Goal: Use online tool/utility: Utilize a website feature to perform a specific function

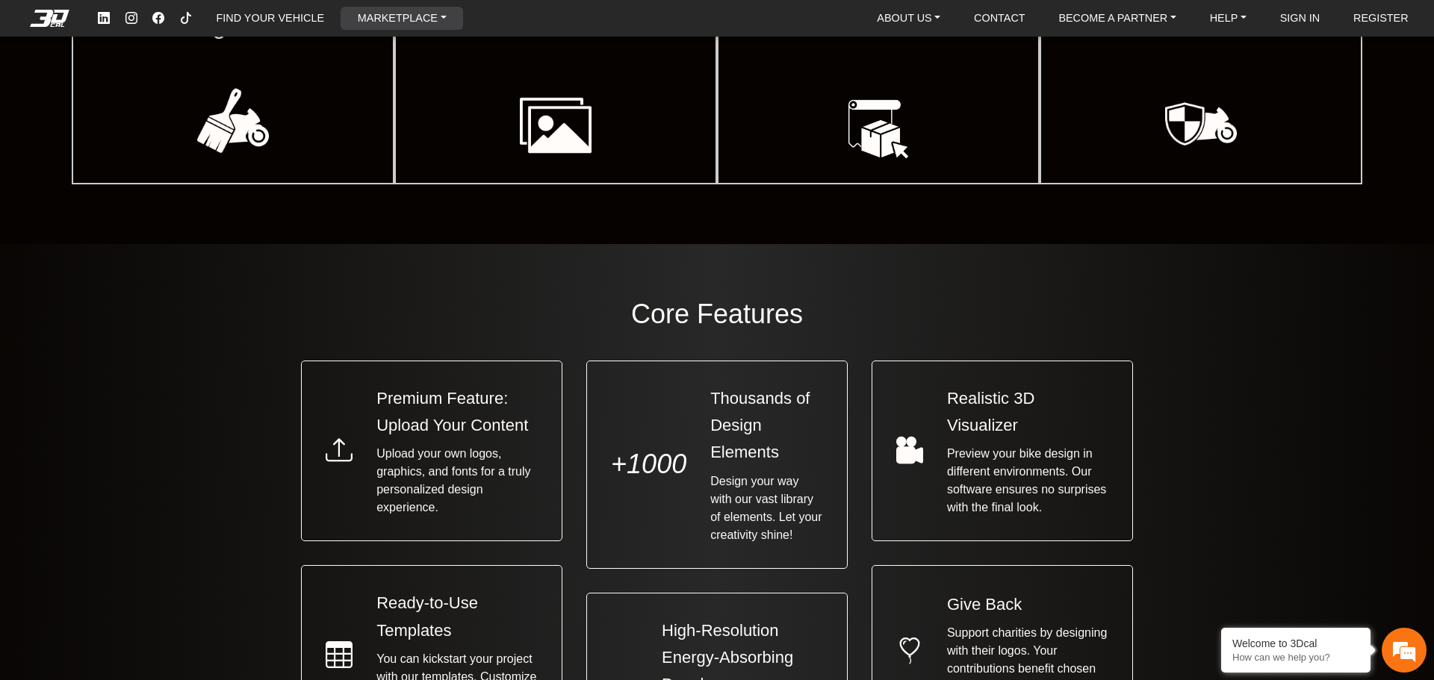
scroll to position [971, 0]
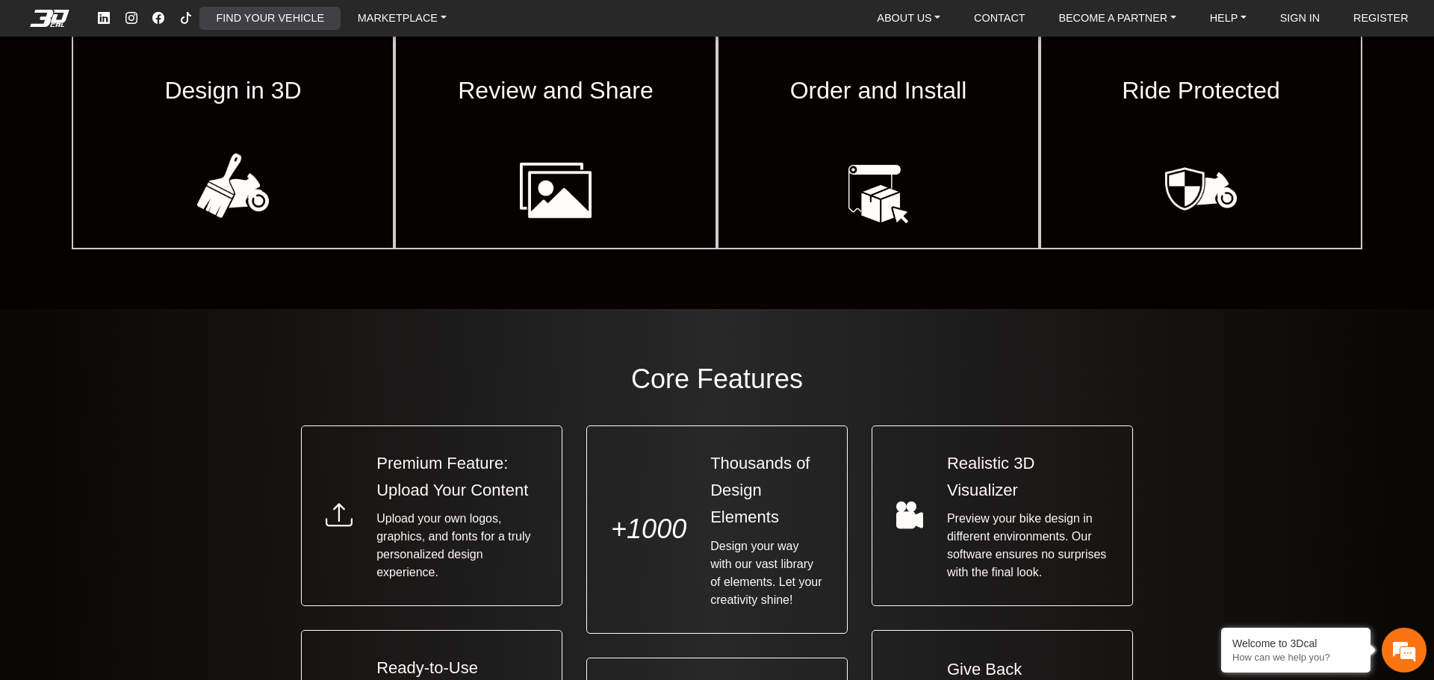
click at [253, 20] on link "FIND YOUR VEHICLE" at bounding box center [271, 18] width 120 height 23
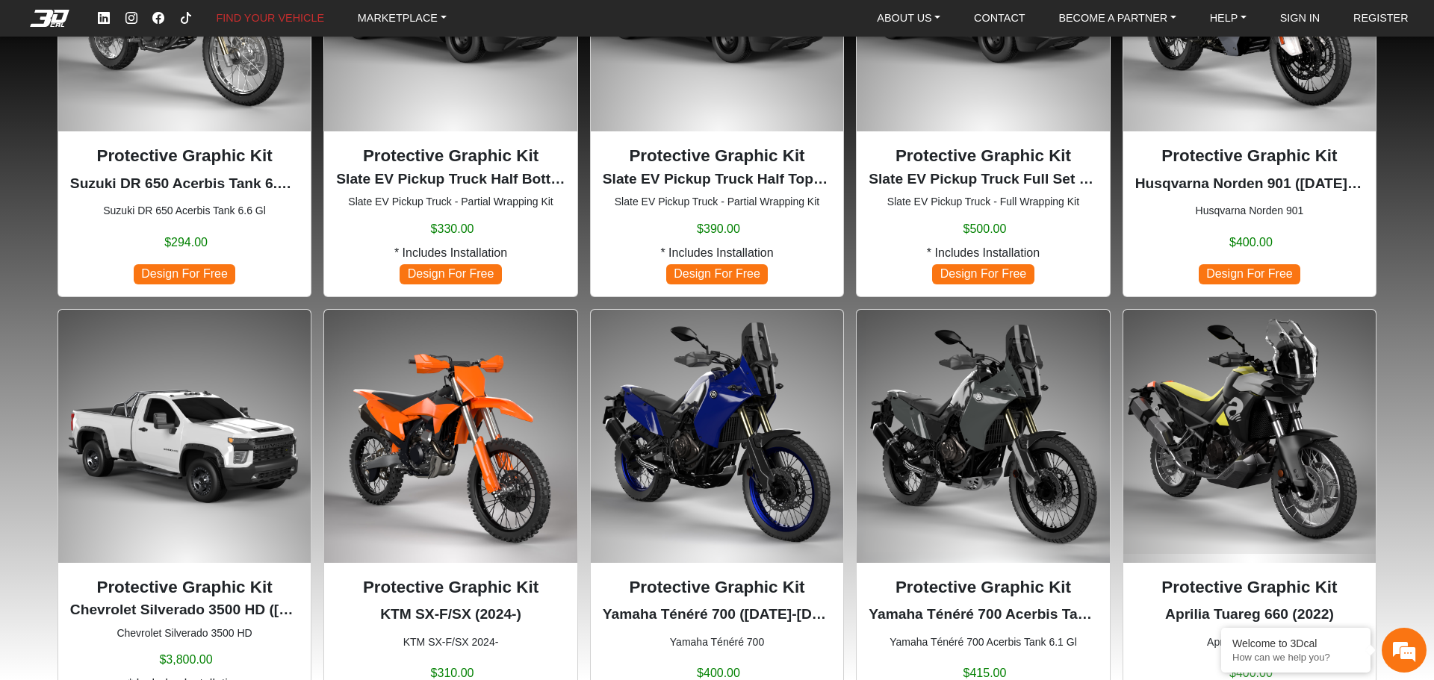
scroll to position [747, 0]
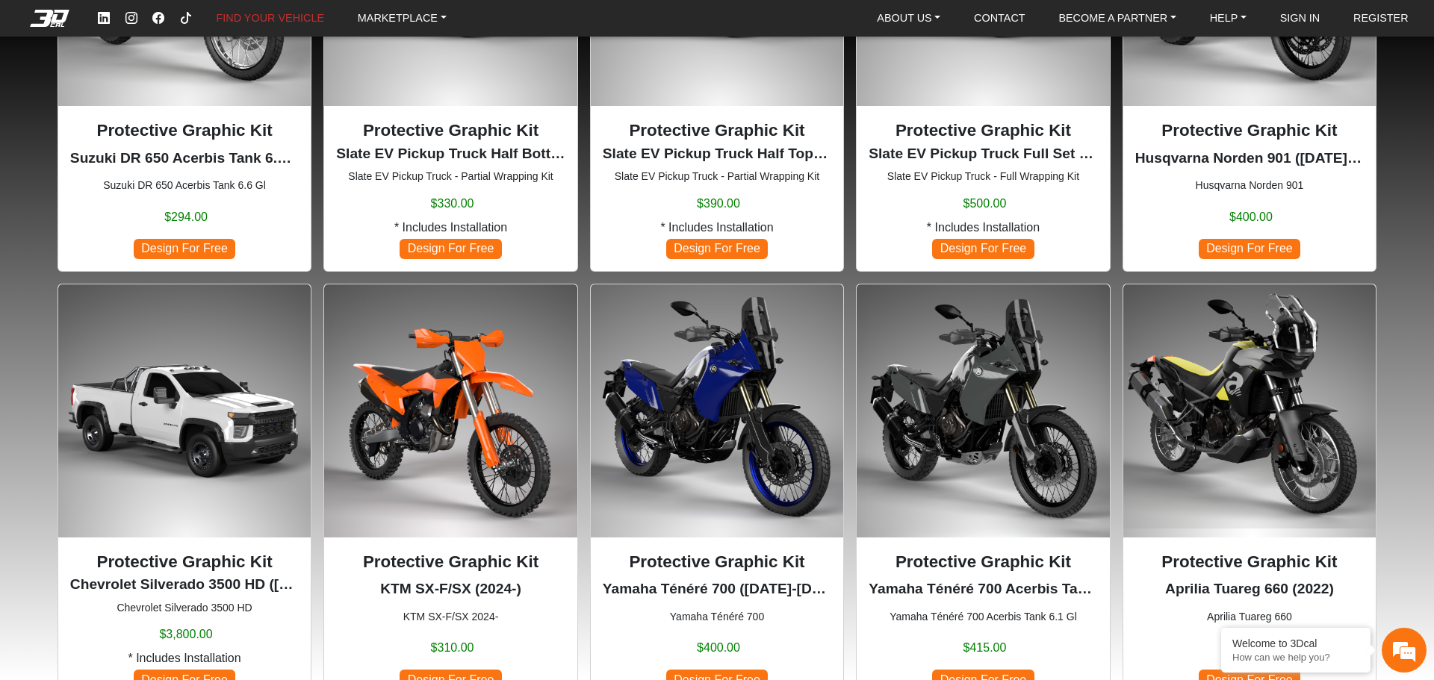
click at [745, 385] on img at bounding box center [717, 411] width 252 height 252
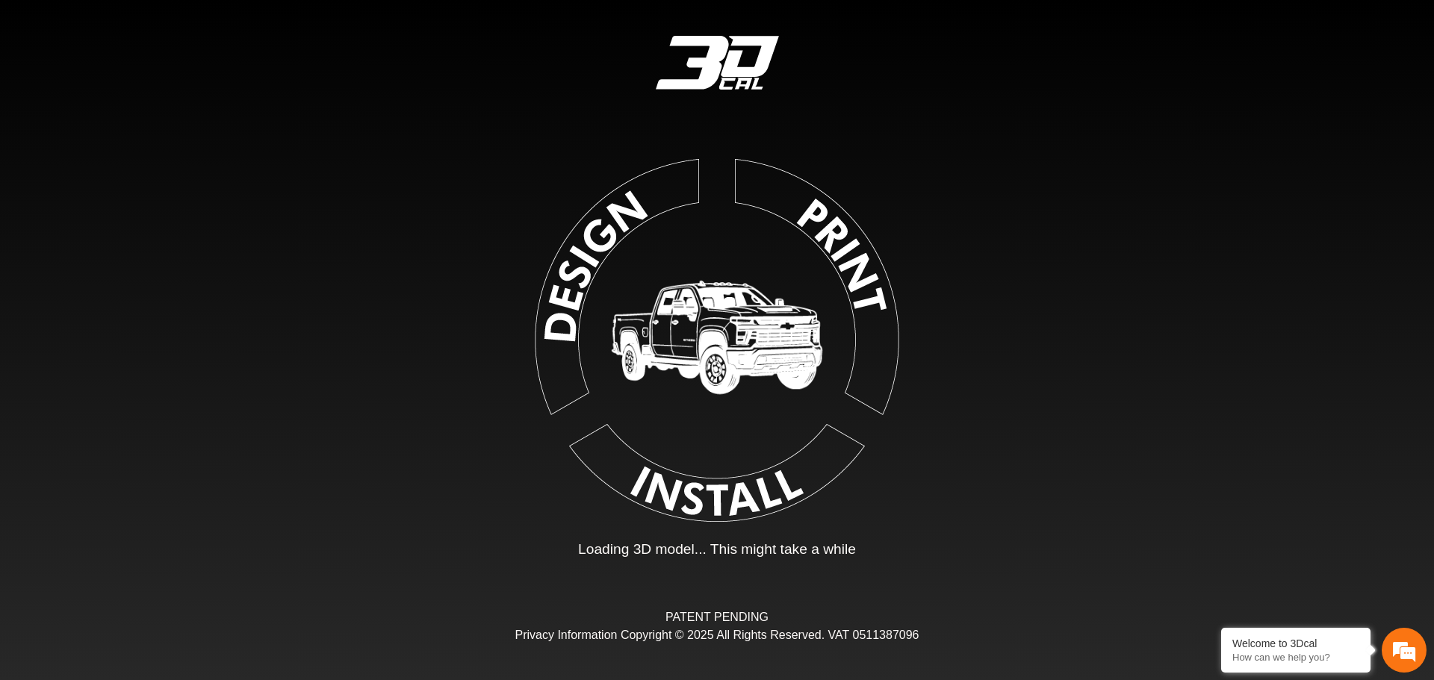
type input "*"
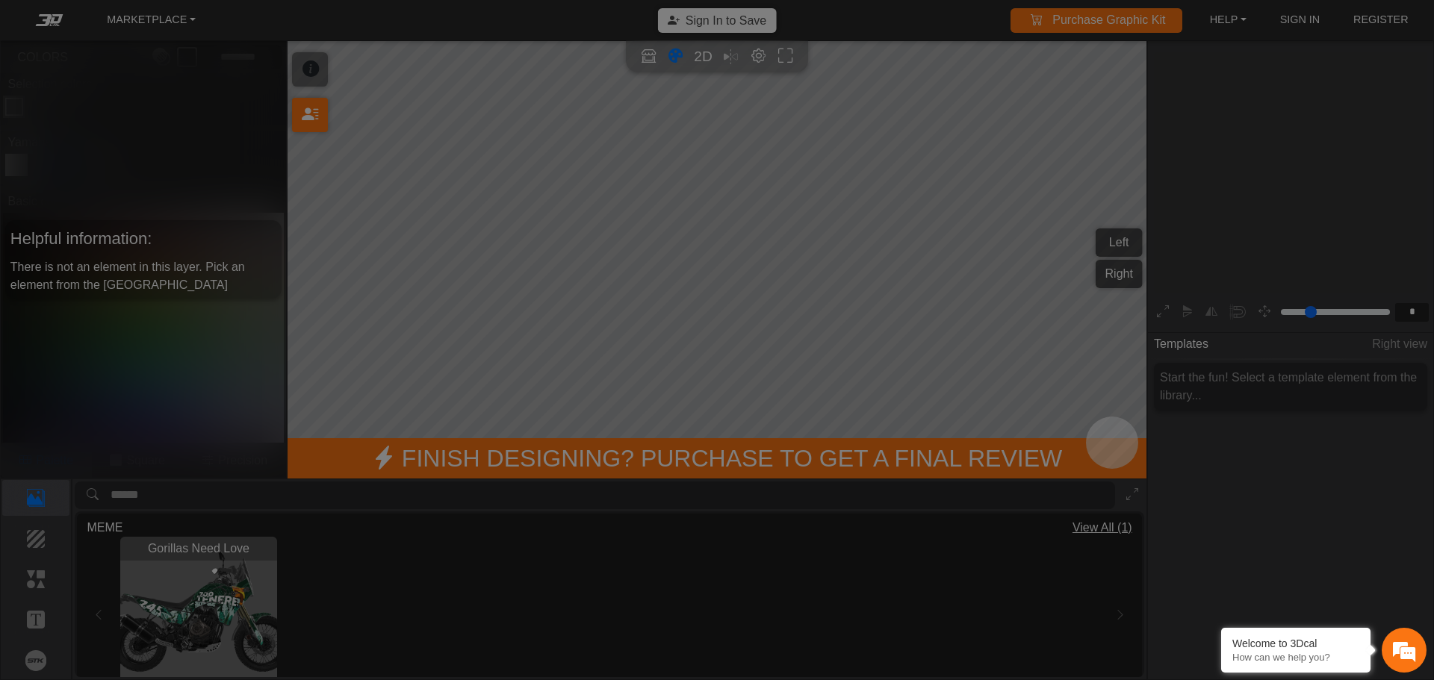
scroll to position [246, 231]
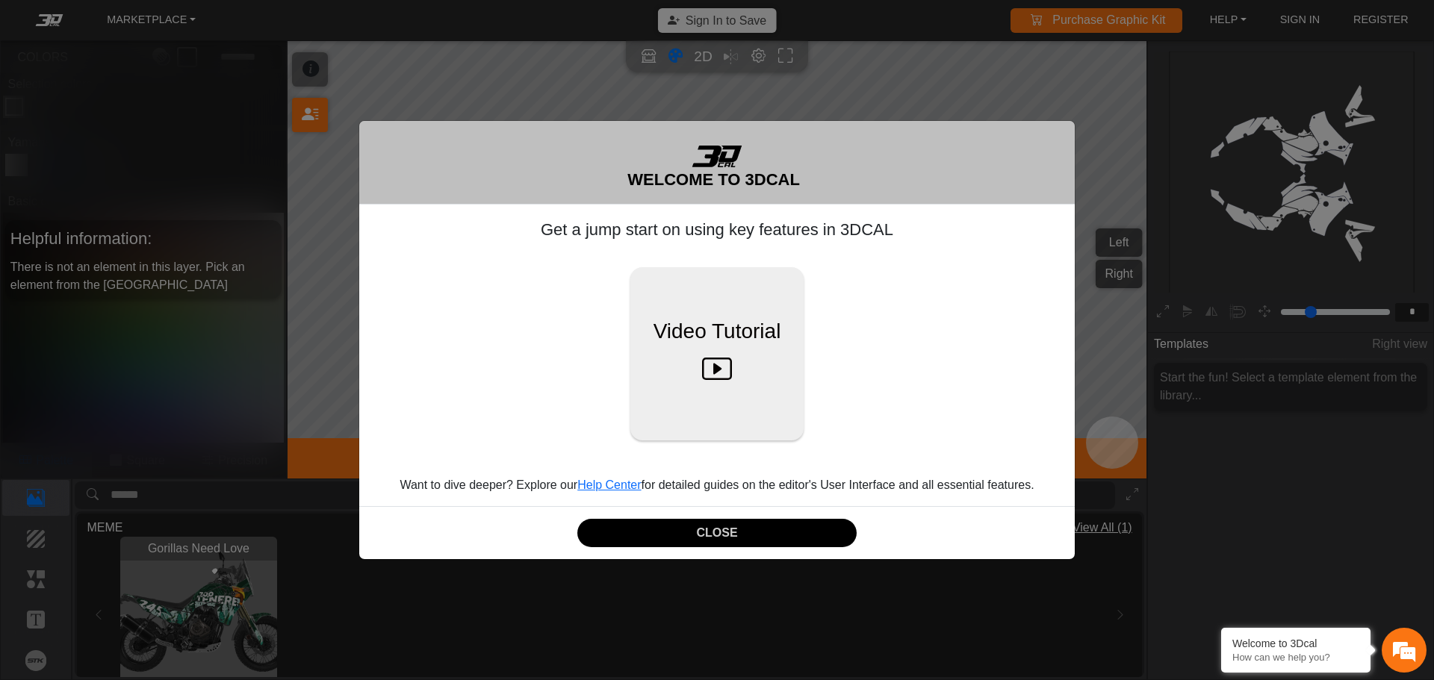
drag, startPoint x: 678, startPoint y: 526, endPoint x: 702, endPoint y: 510, distance: 28.6
click at [680, 525] on button "CLOSE" at bounding box center [716, 533] width 279 height 29
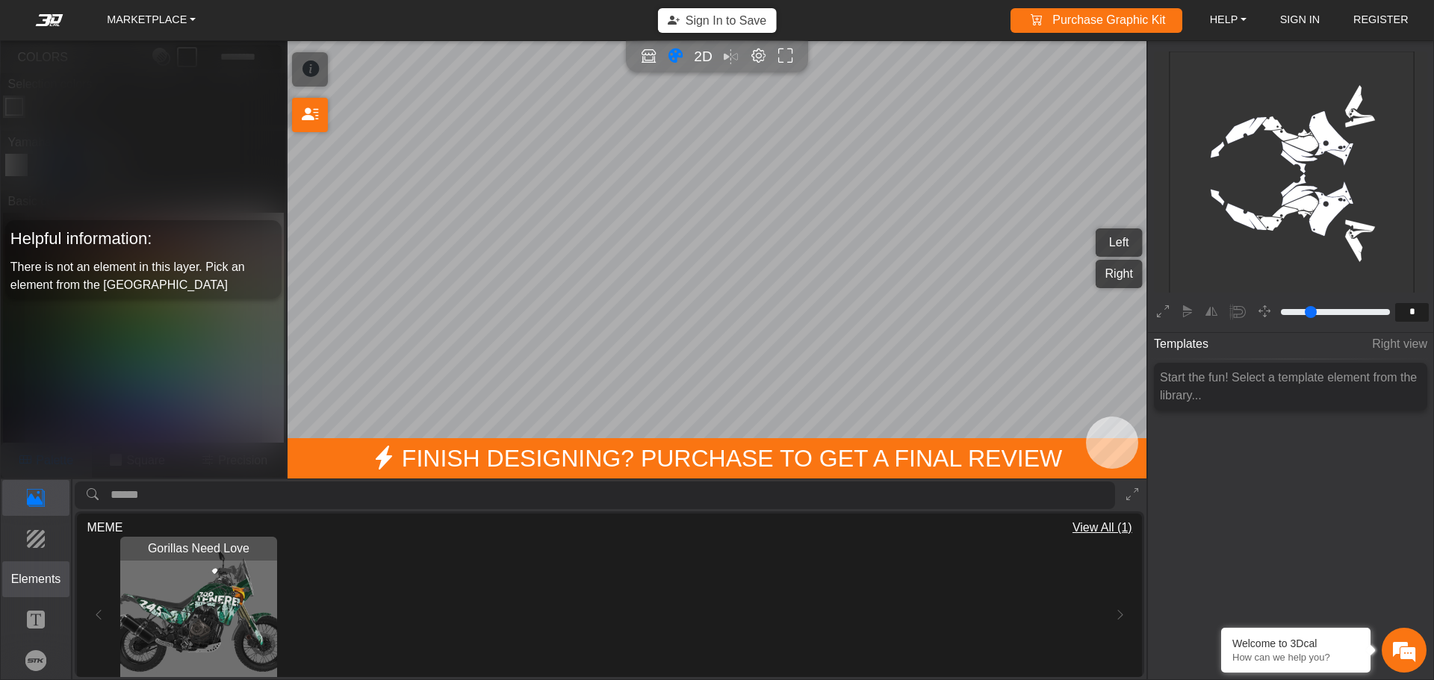
drag, startPoint x: 35, startPoint y: 590, endPoint x: 41, endPoint y: 584, distance: 8.5
click at [34, 589] on button "Elements" at bounding box center [36, 580] width 68 height 36
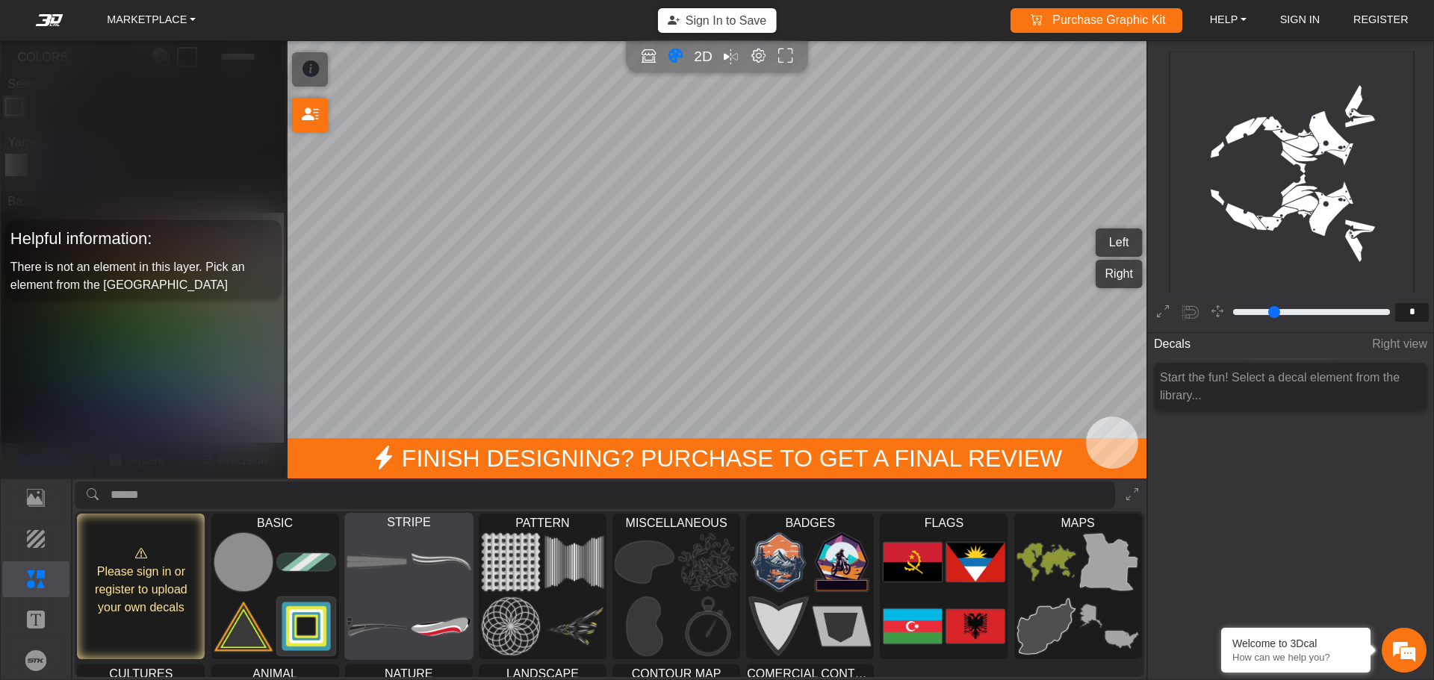
click at [425, 630] on img at bounding box center [440, 628] width 59 height 60
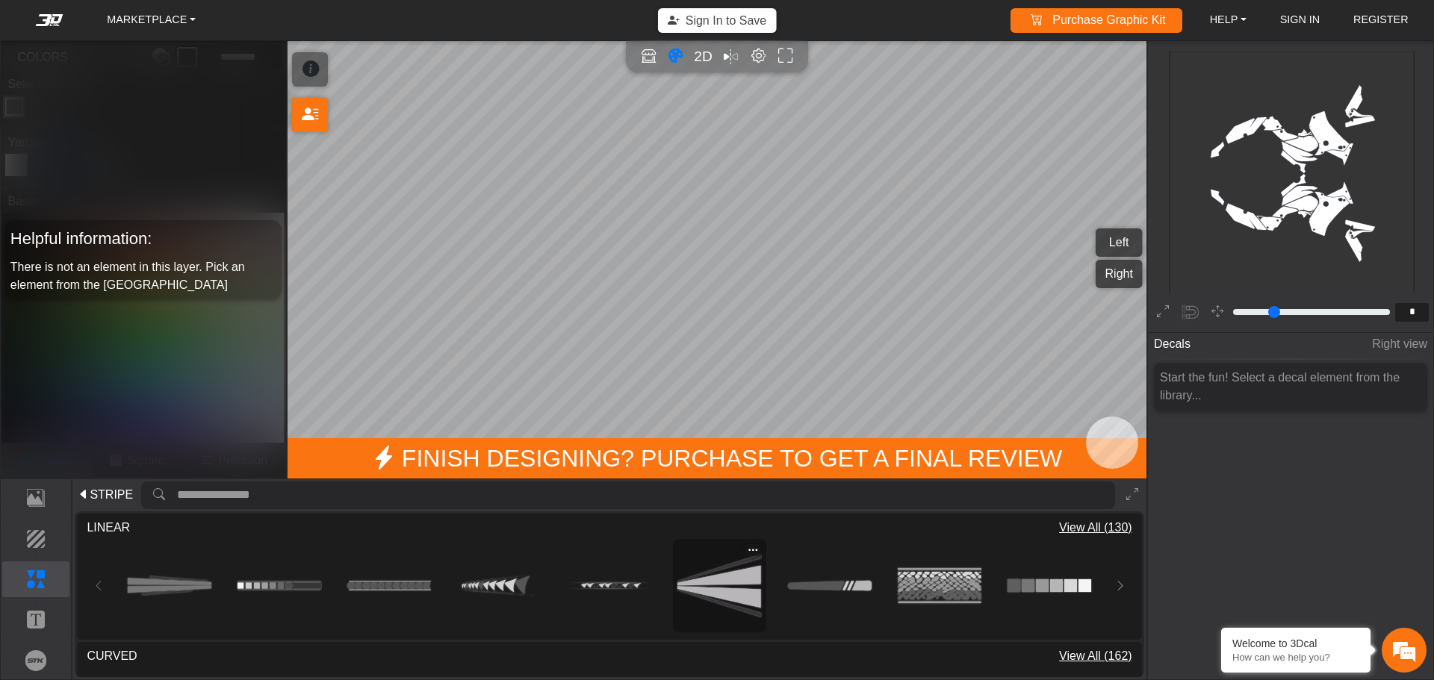
type input "**"
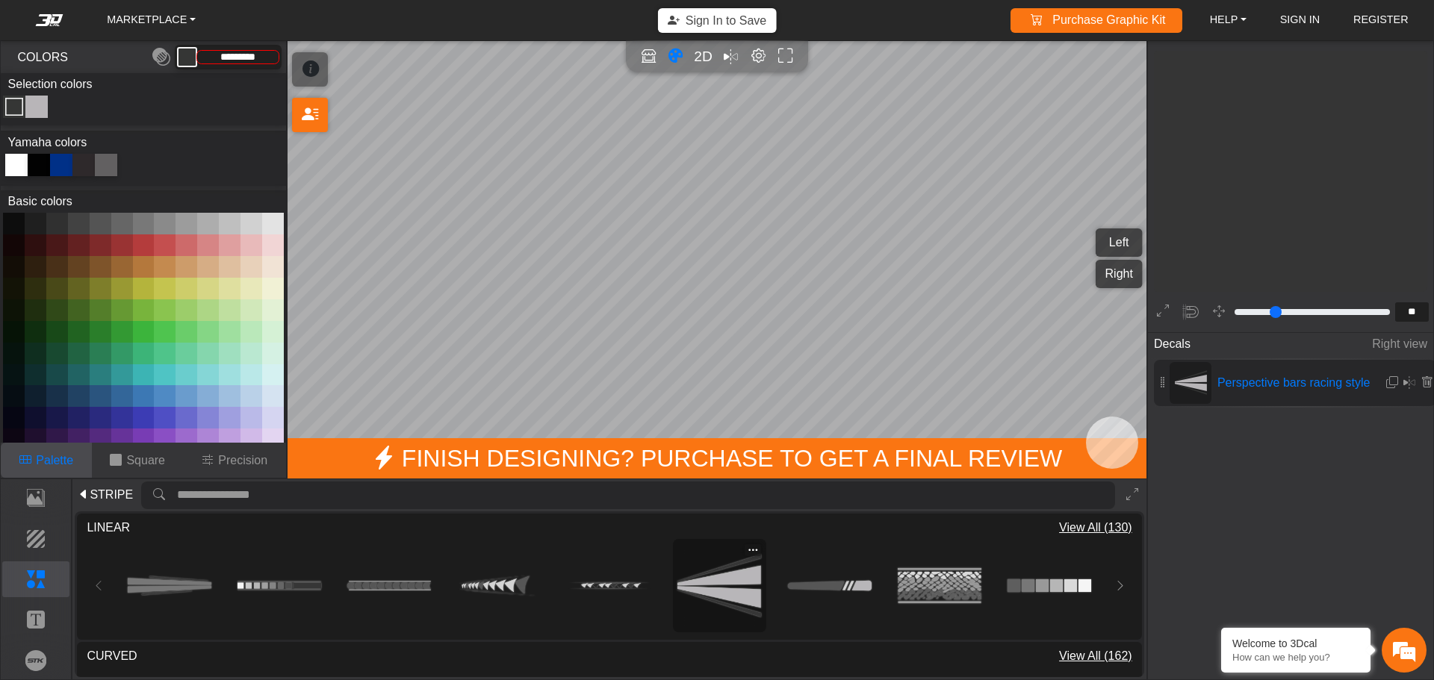
scroll to position [1827, 1689]
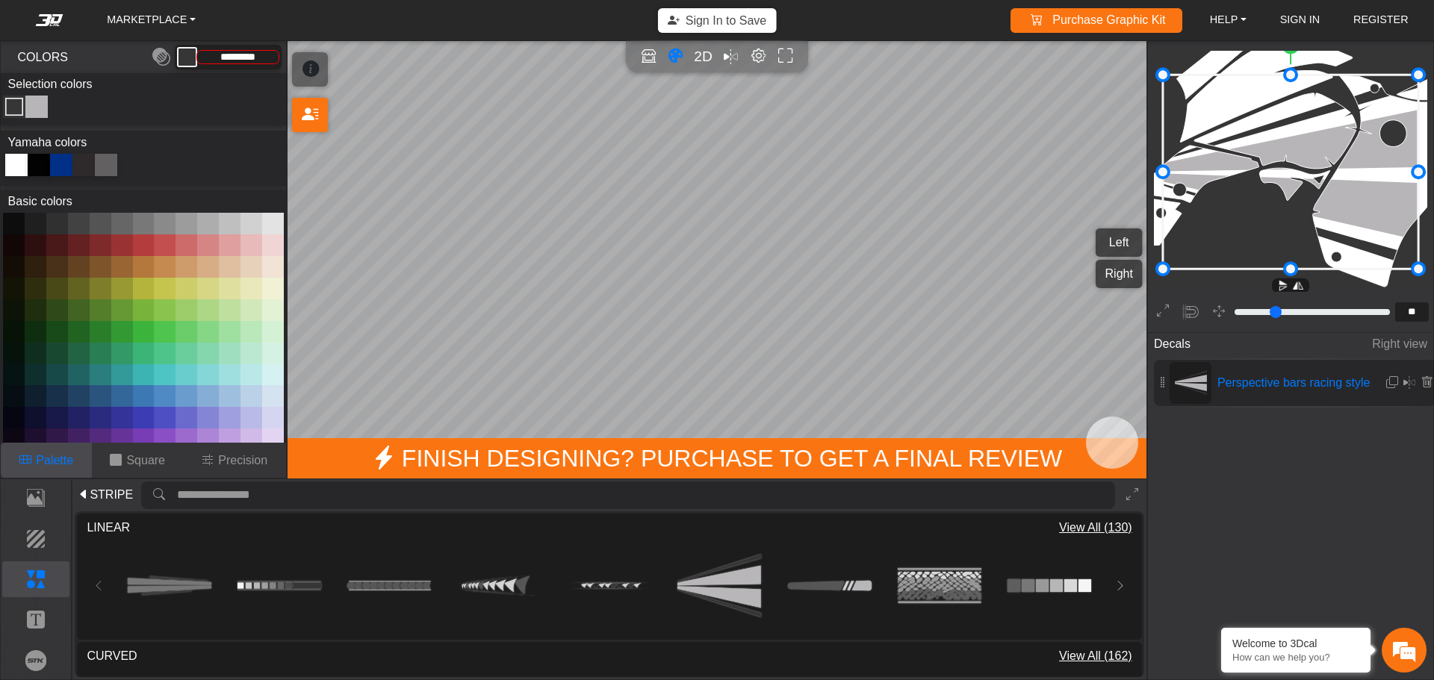
drag, startPoint x: 1322, startPoint y: 202, endPoint x: 1433, endPoint y: 276, distance: 133.6
click at [65, 166] on div at bounding box center [61, 165] width 22 height 22
click at [38, 111] on div "Color Toggle" at bounding box center [37, 107] width 18 height 18
click at [80, 241] on button at bounding box center [79, 246] width 22 height 22
type input "*********"
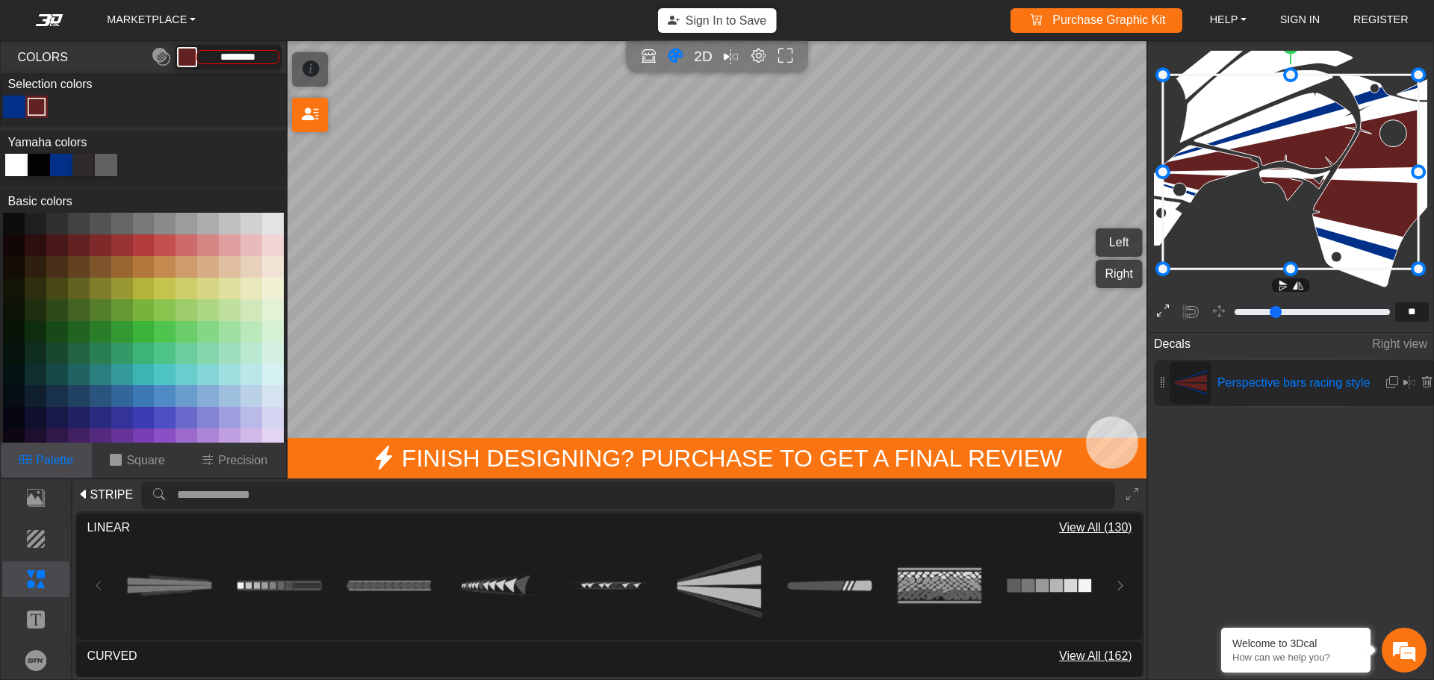
click at [1158, 310] on icon at bounding box center [1163, 312] width 12 height 19
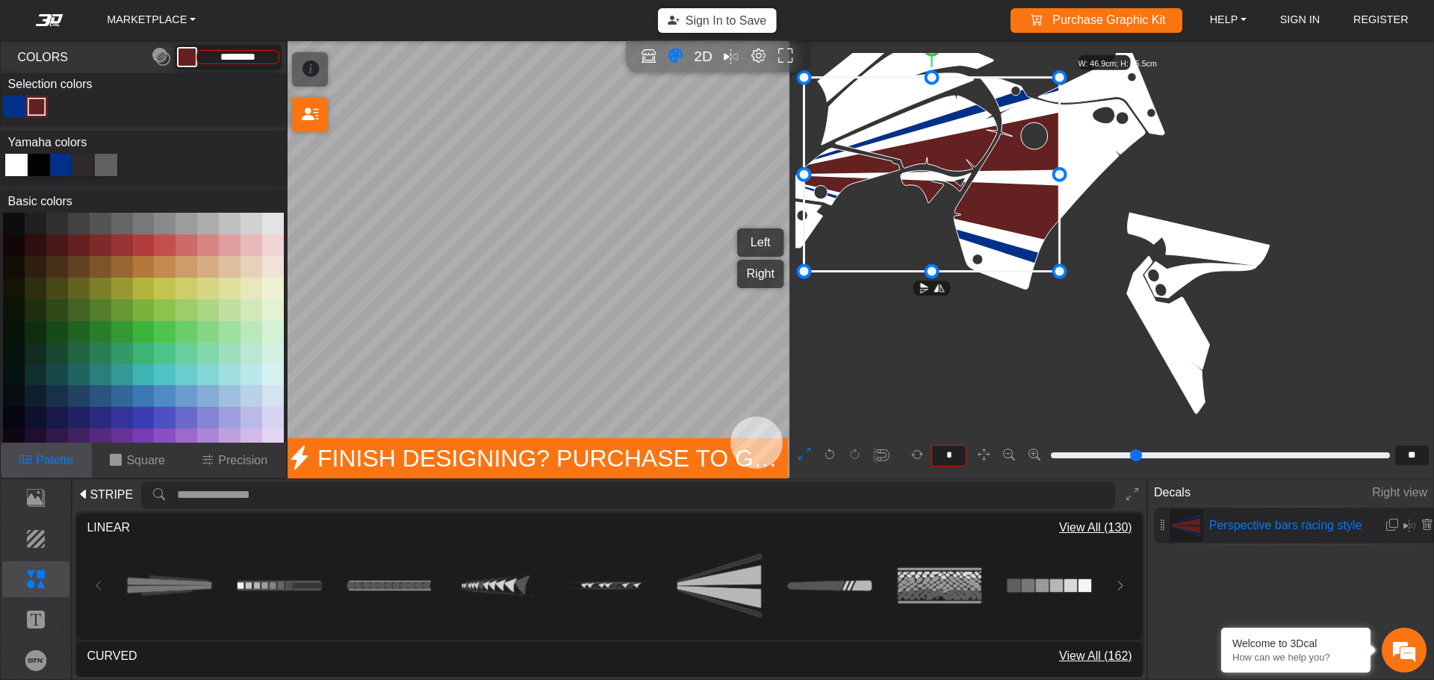
type input "*"
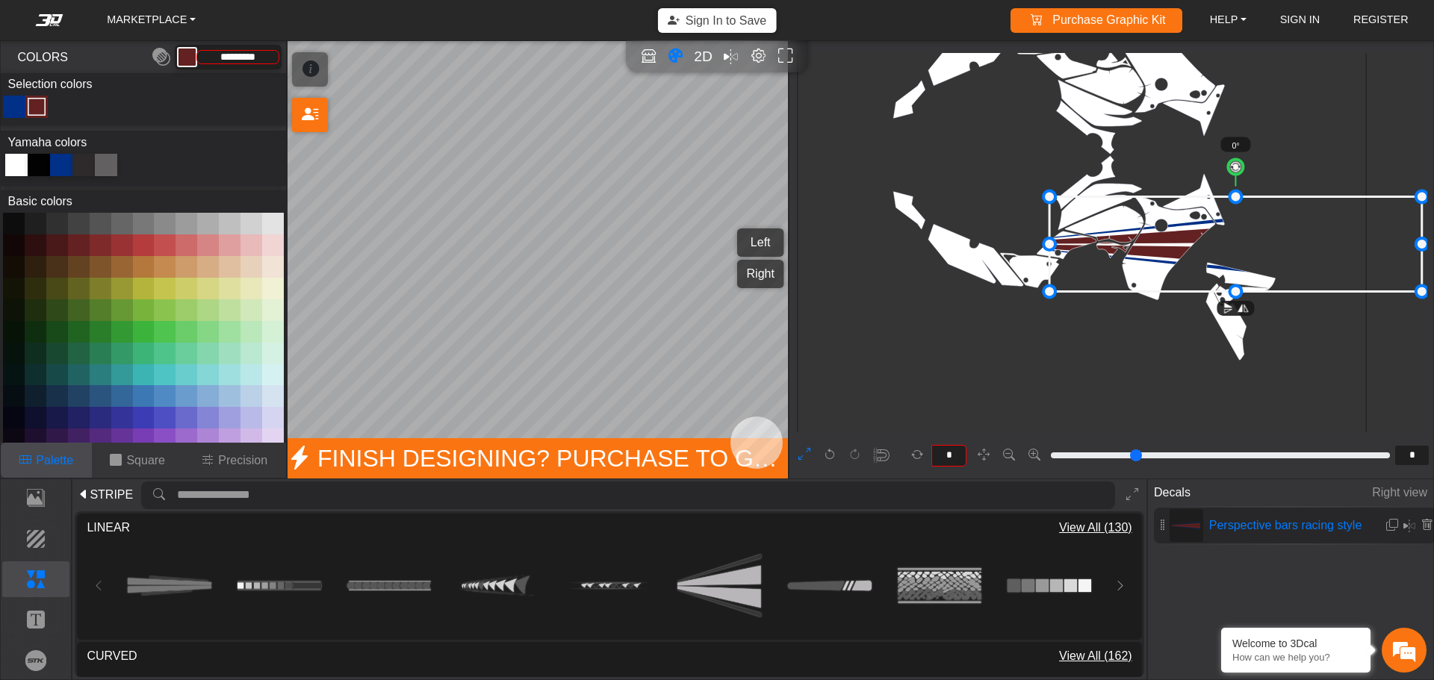
drag, startPoint x: 1171, startPoint y: 245, endPoint x: 1415, endPoint y: 244, distance: 243.5
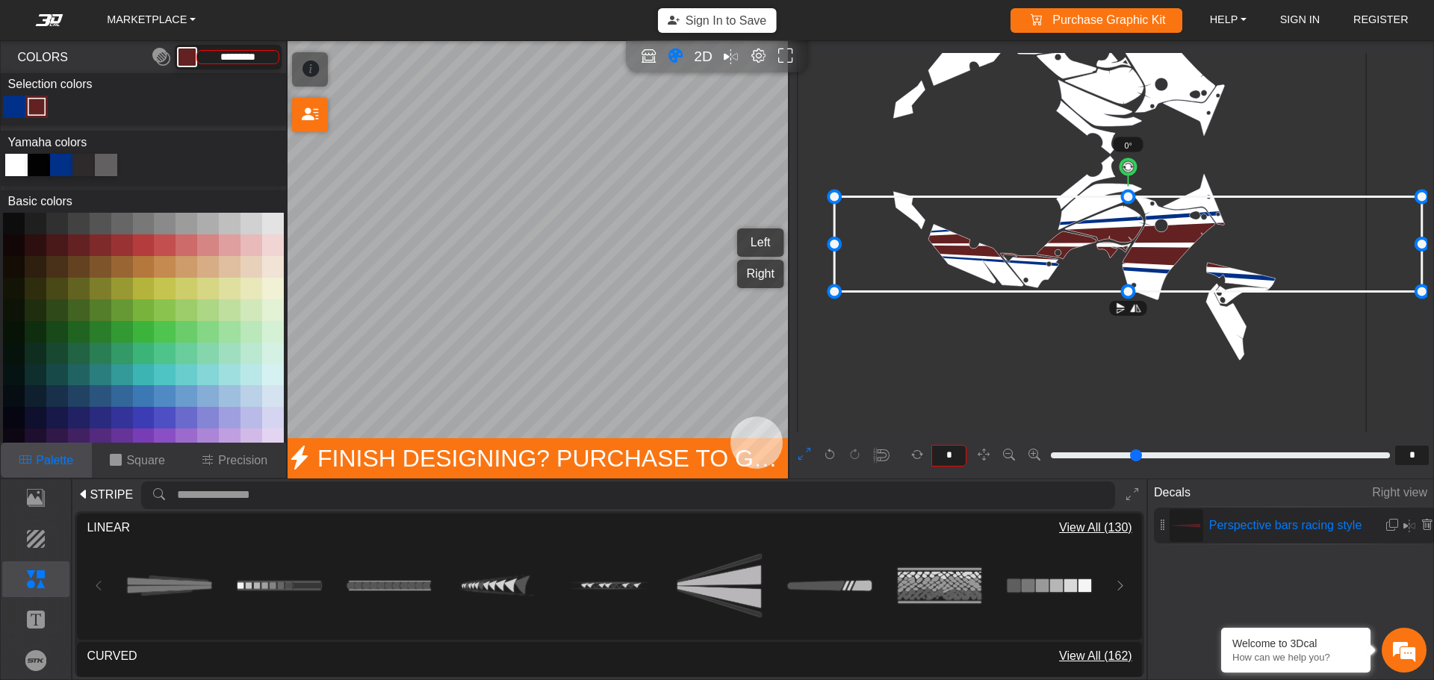
drag, startPoint x: 1049, startPoint y: 246, endPoint x: 755, endPoint y: 251, distance: 293.6
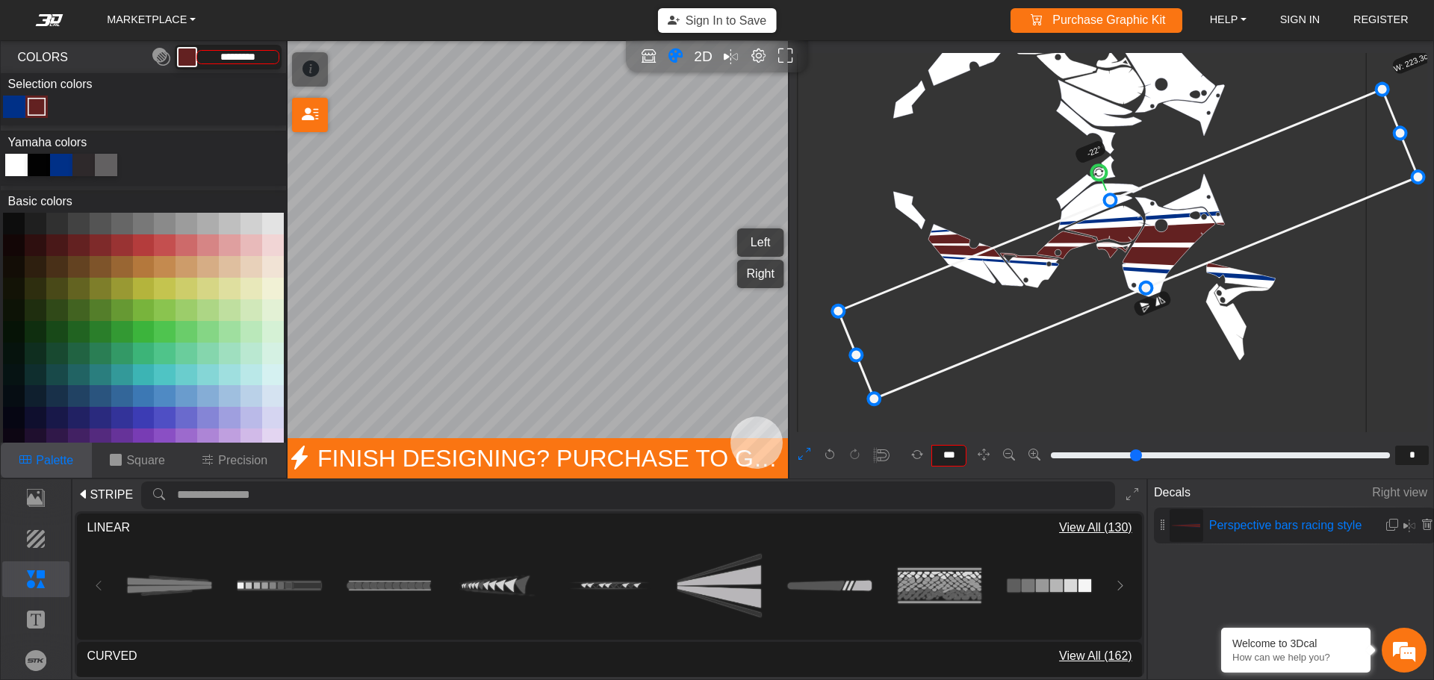
drag, startPoint x: 1126, startPoint y: 165, endPoint x: 1097, endPoint y: 165, distance: 29.9
click at [1097, 165] on circle at bounding box center [1099, 172] width 19 height 19
type input "***"
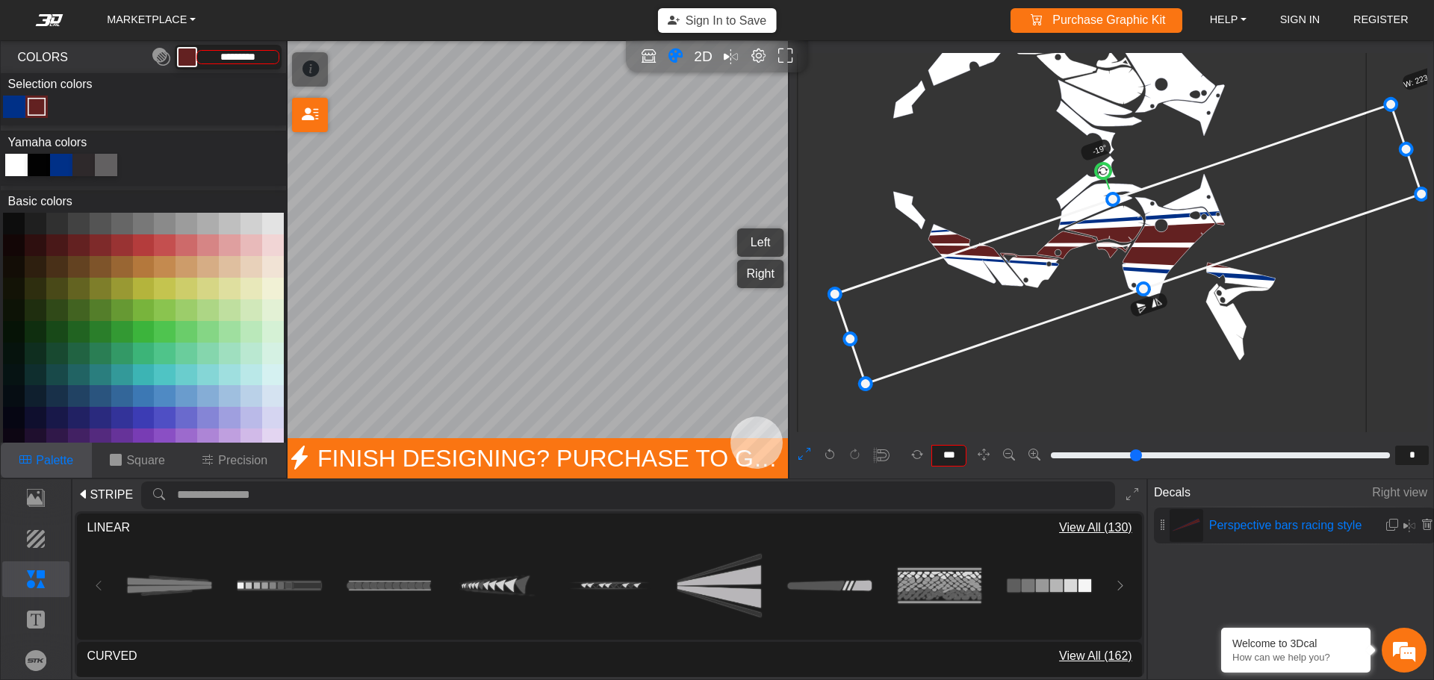
click at [1102, 165] on circle at bounding box center [1103, 170] width 19 height 19
drag, startPoint x: 30, startPoint y: 623, endPoint x: 44, endPoint y: 621, distance: 14.3
click at [31, 622] on p "Text" at bounding box center [36, 620] width 66 height 18
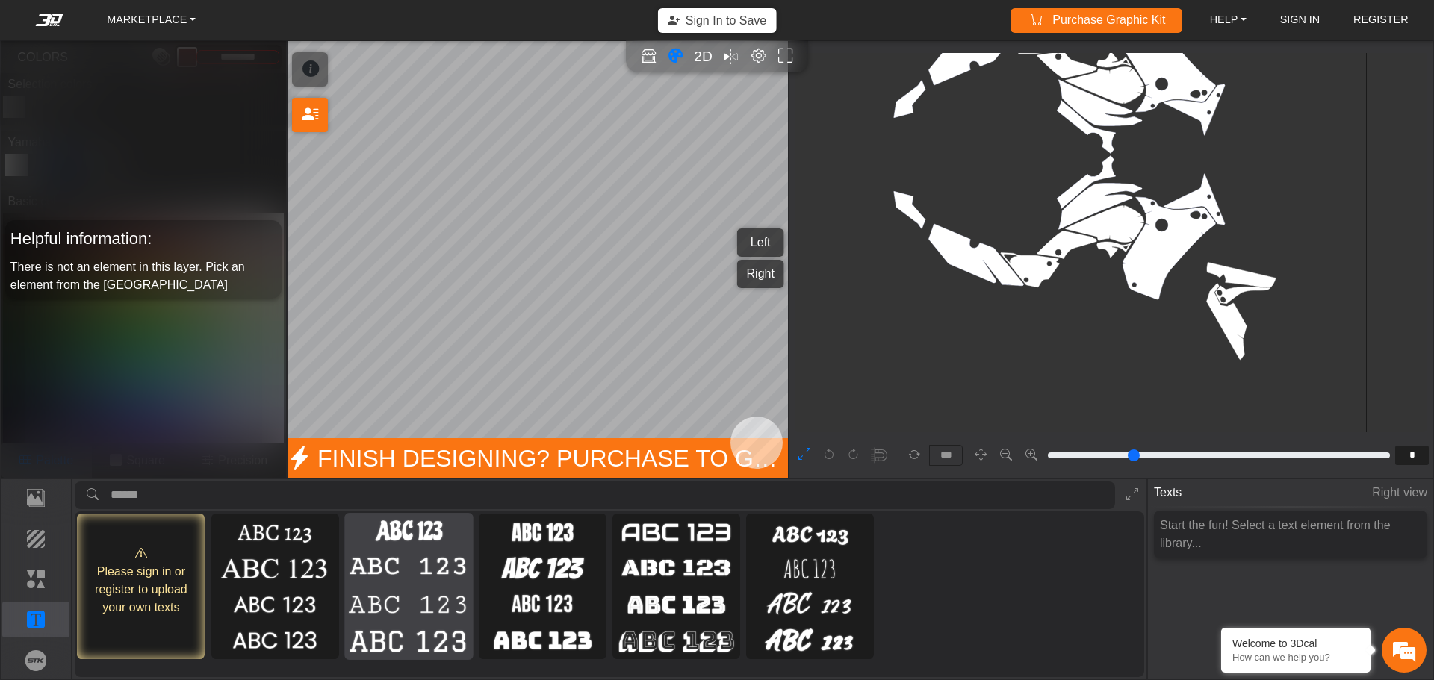
click at [434, 582] on img at bounding box center [408, 568] width 122 height 31
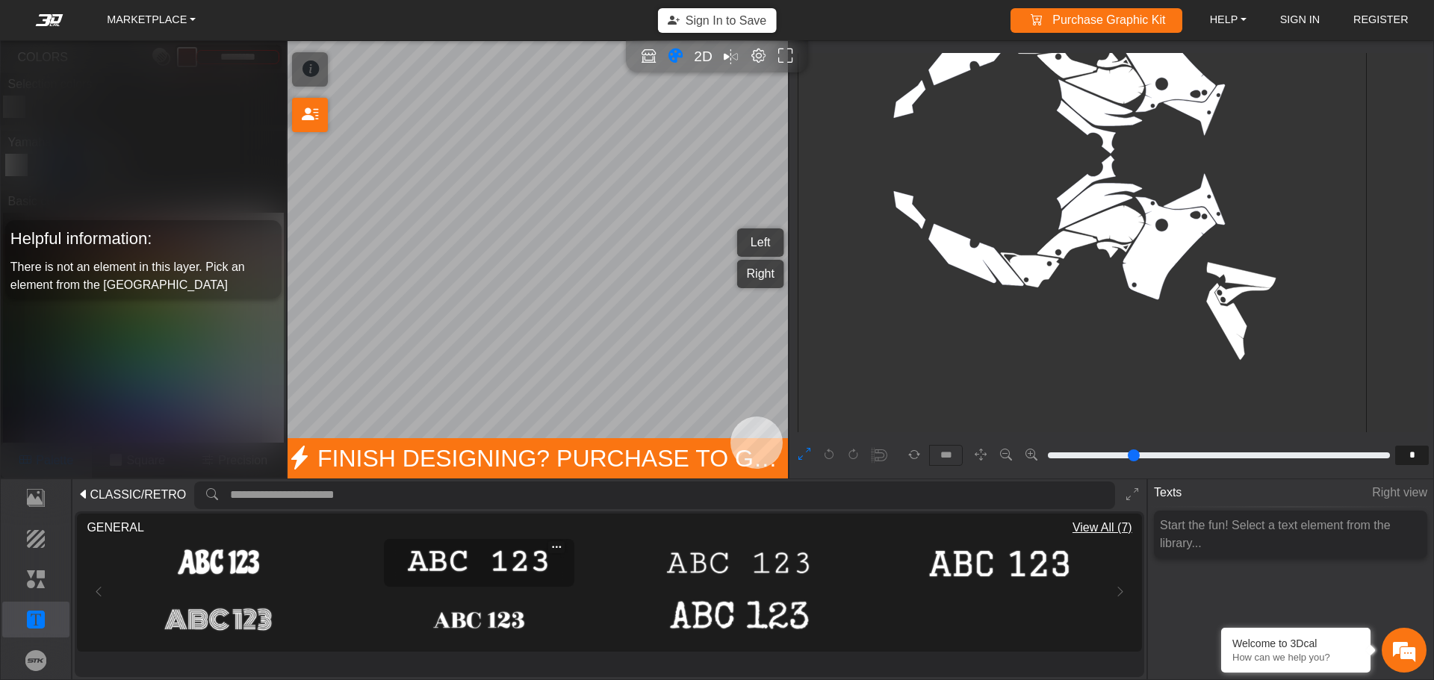
click at [478, 574] on img at bounding box center [479, 564] width 182 height 38
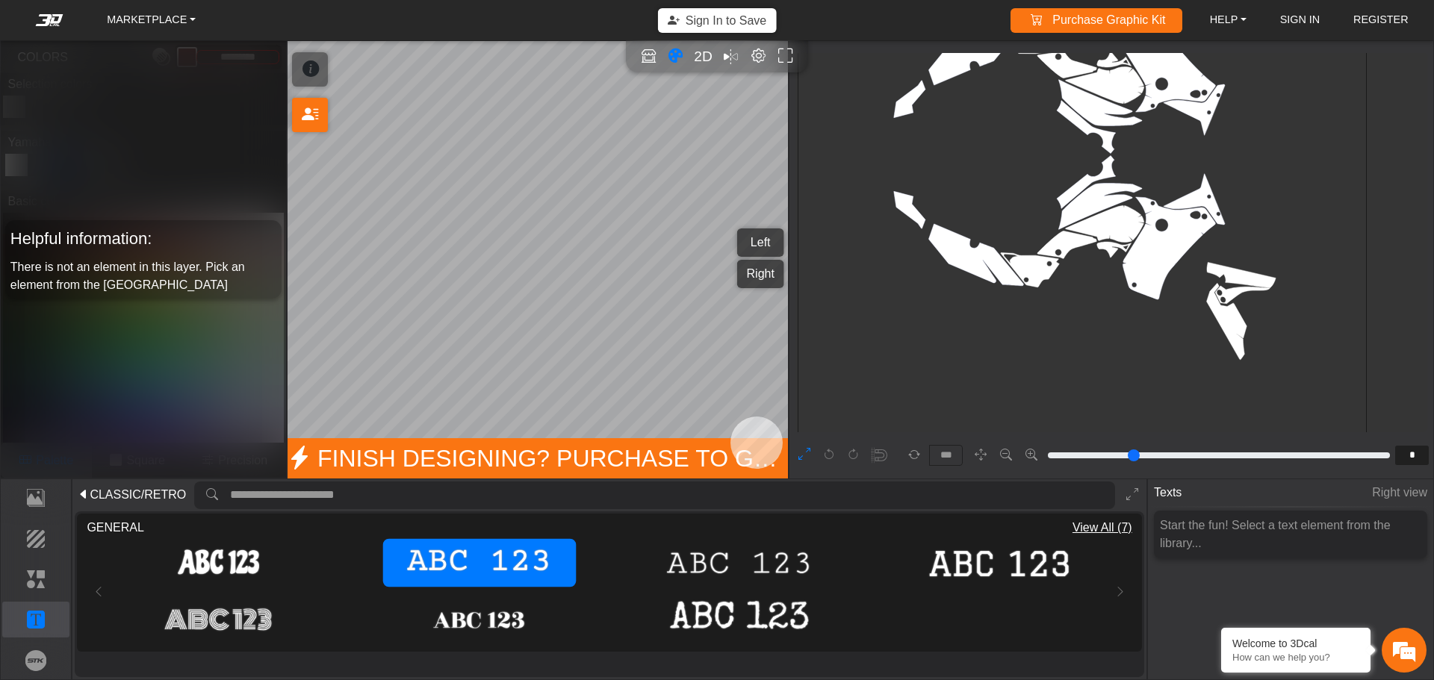
type input "**"
type input "*******"
type input "*"
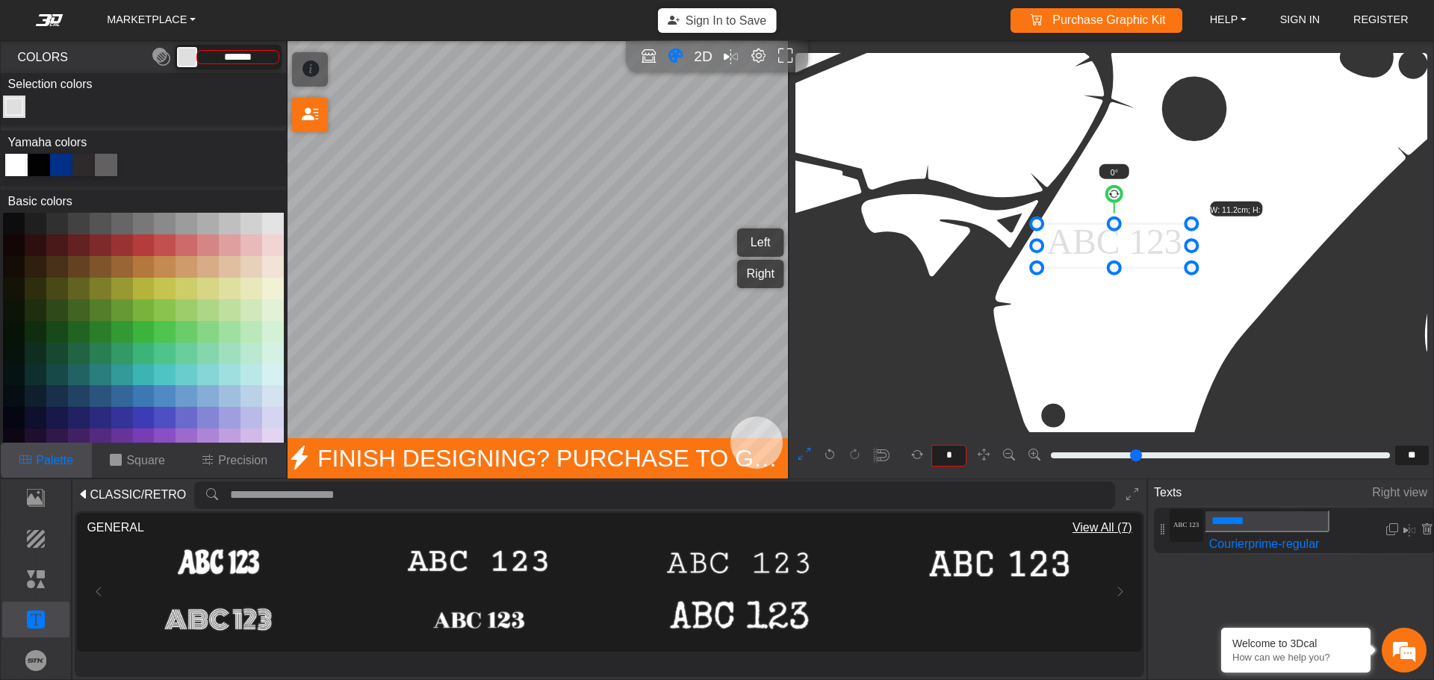
drag, startPoint x: 1270, startPoint y: 524, endPoint x: 1097, endPoint y: 493, distance: 175.2
click at [1097, 493] on div "MARKETPLACE Sign In to Save Purchase Graphic Kit Purchase! HELP Video help cent…" at bounding box center [717, 340] width 1434 height 680
type input "****"
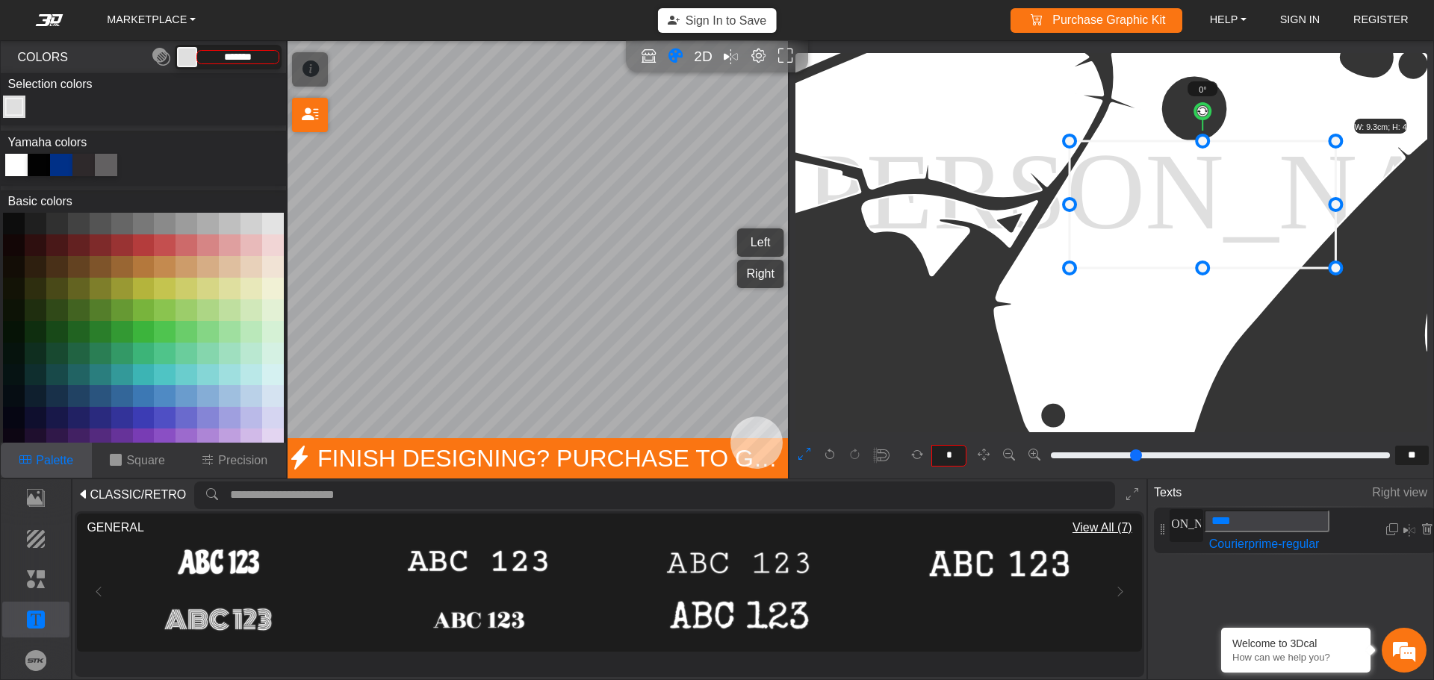
drag, startPoint x: 1157, startPoint y: 229, endPoint x: 1333, endPoint y: 114, distance: 210.5
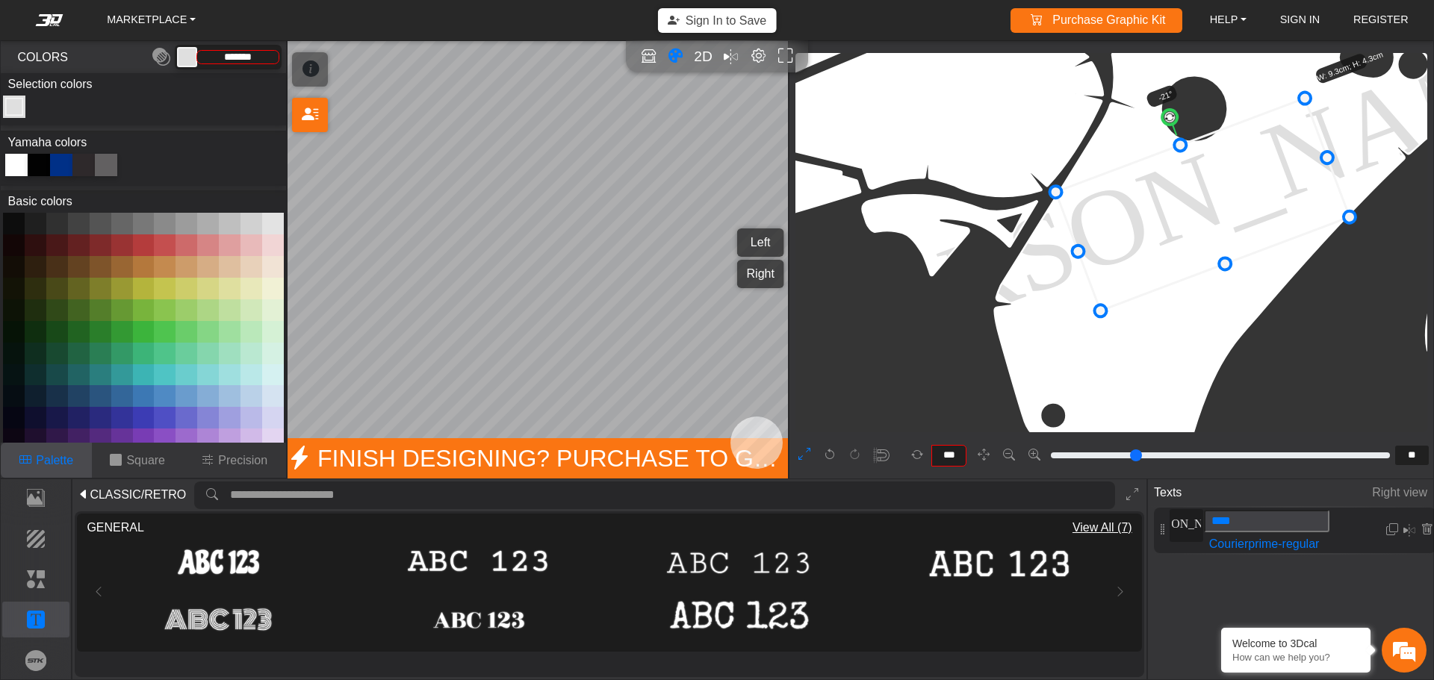
drag, startPoint x: 1202, startPoint y: 110, endPoint x: 1168, endPoint y: 120, distance: 35.2
click at [1168, 120] on circle at bounding box center [1170, 117] width 19 height 19
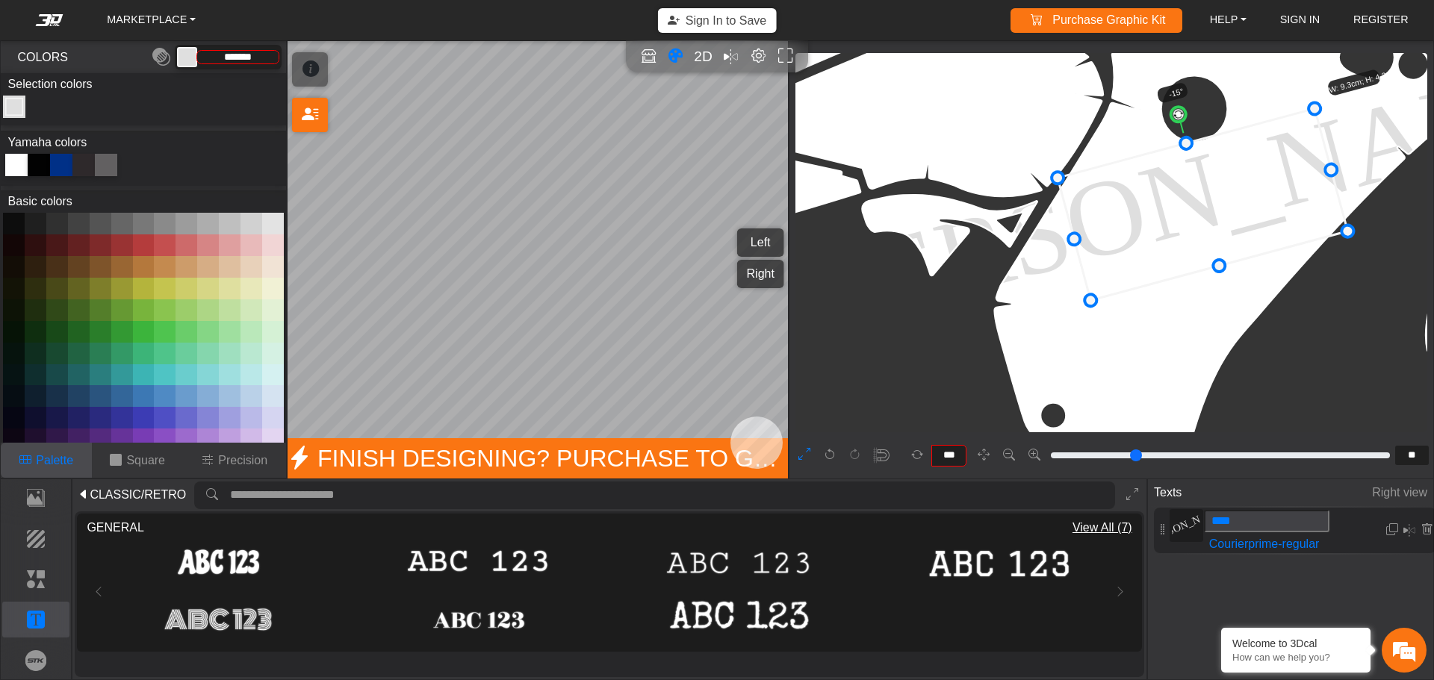
drag, startPoint x: 1168, startPoint y: 119, endPoint x: 1180, endPoint y: 119, distance: 12.0
click at [1180, 119] on circle at bounding box center [1179, 114] width 19 height 19
type input "***"
click at [1174, 117] on circle at bounding box center [1174, 115] width 19 height 19
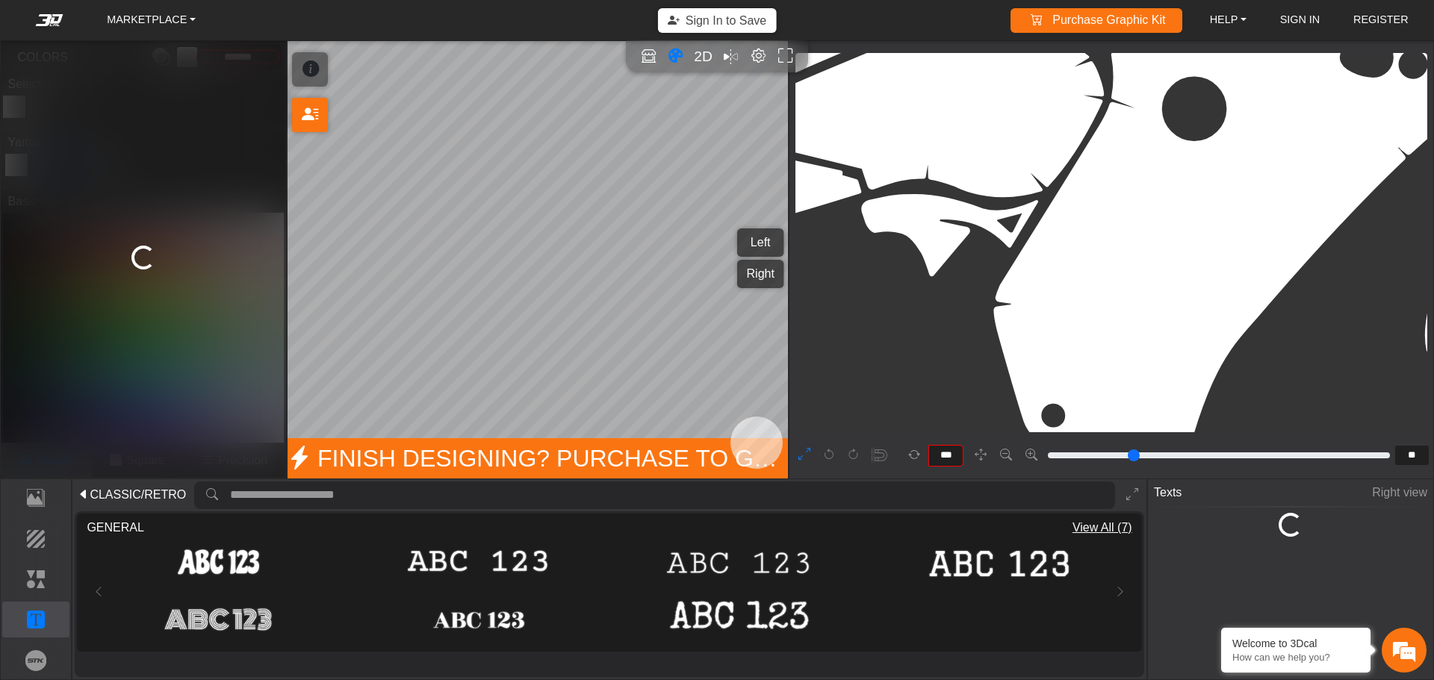
type input "**"
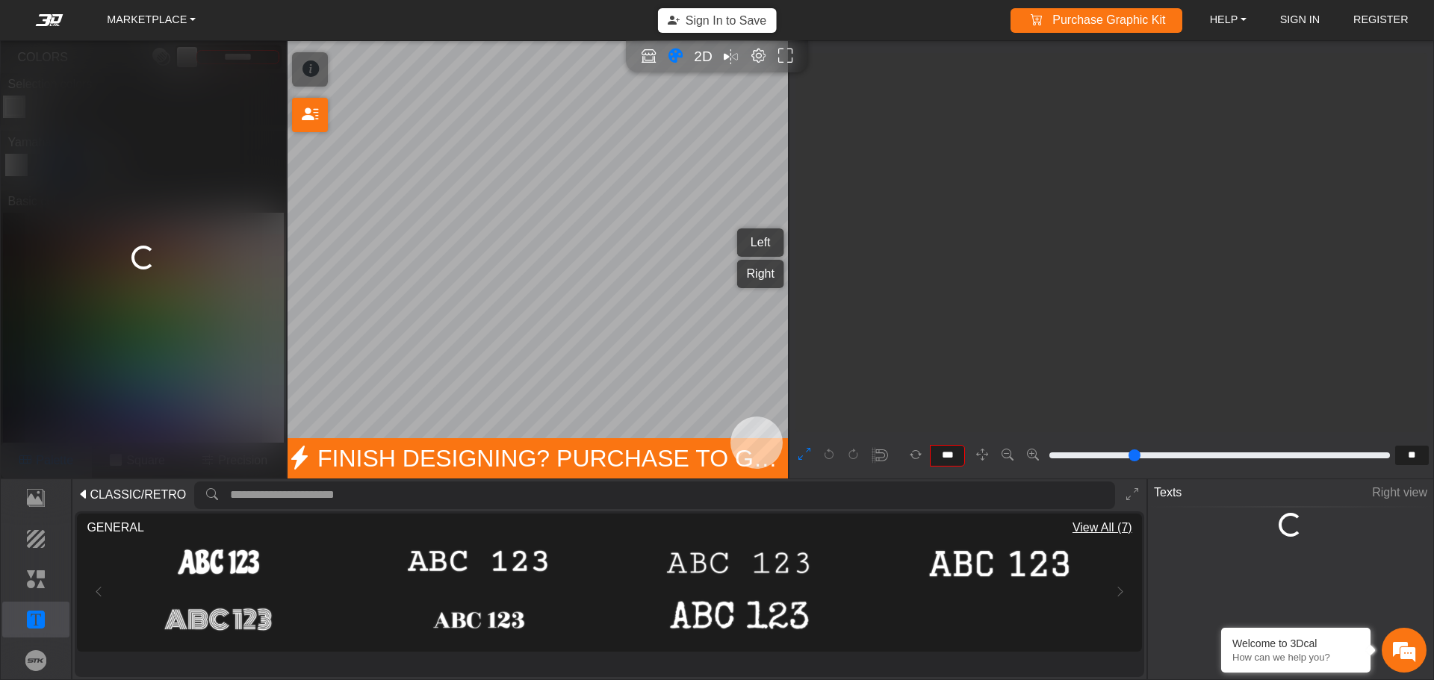
scroll to position [2122, 1976]
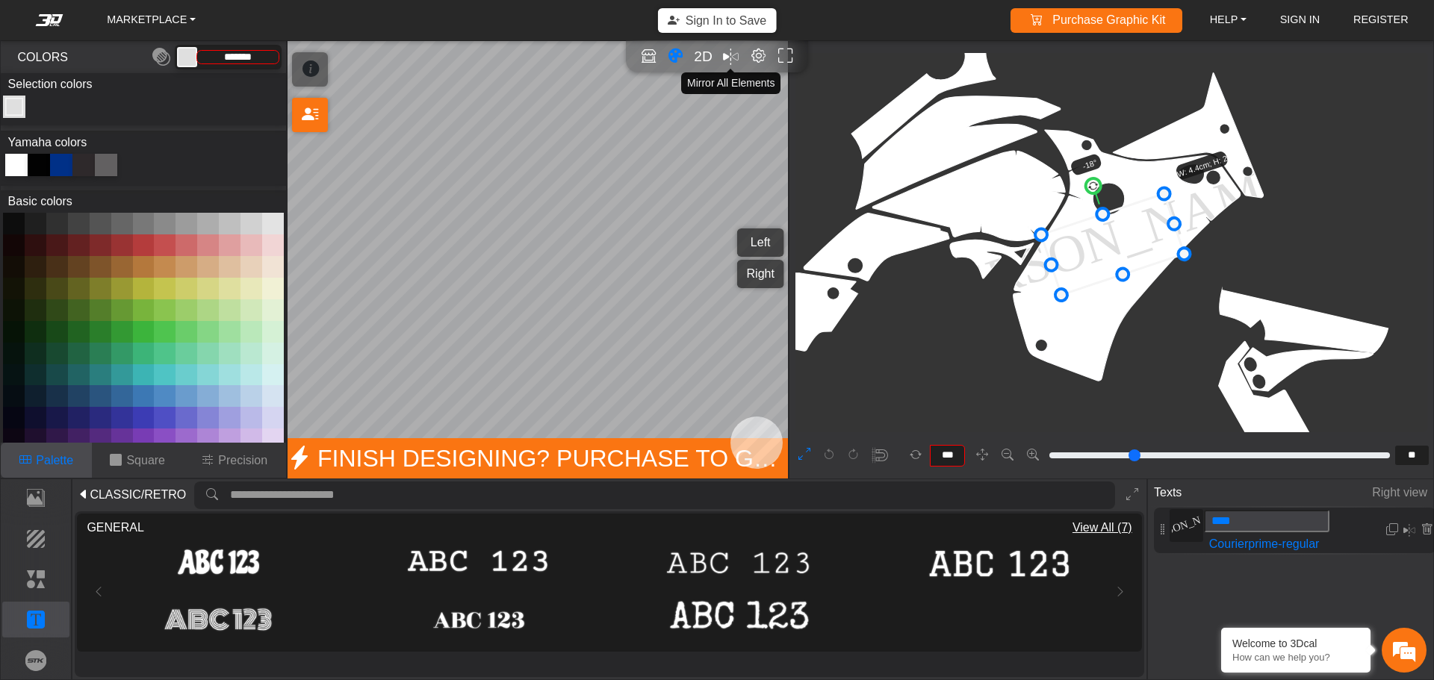
click at [728, 55] on em "Mirror all" at bounding box center [731, 57] width 16 height 24
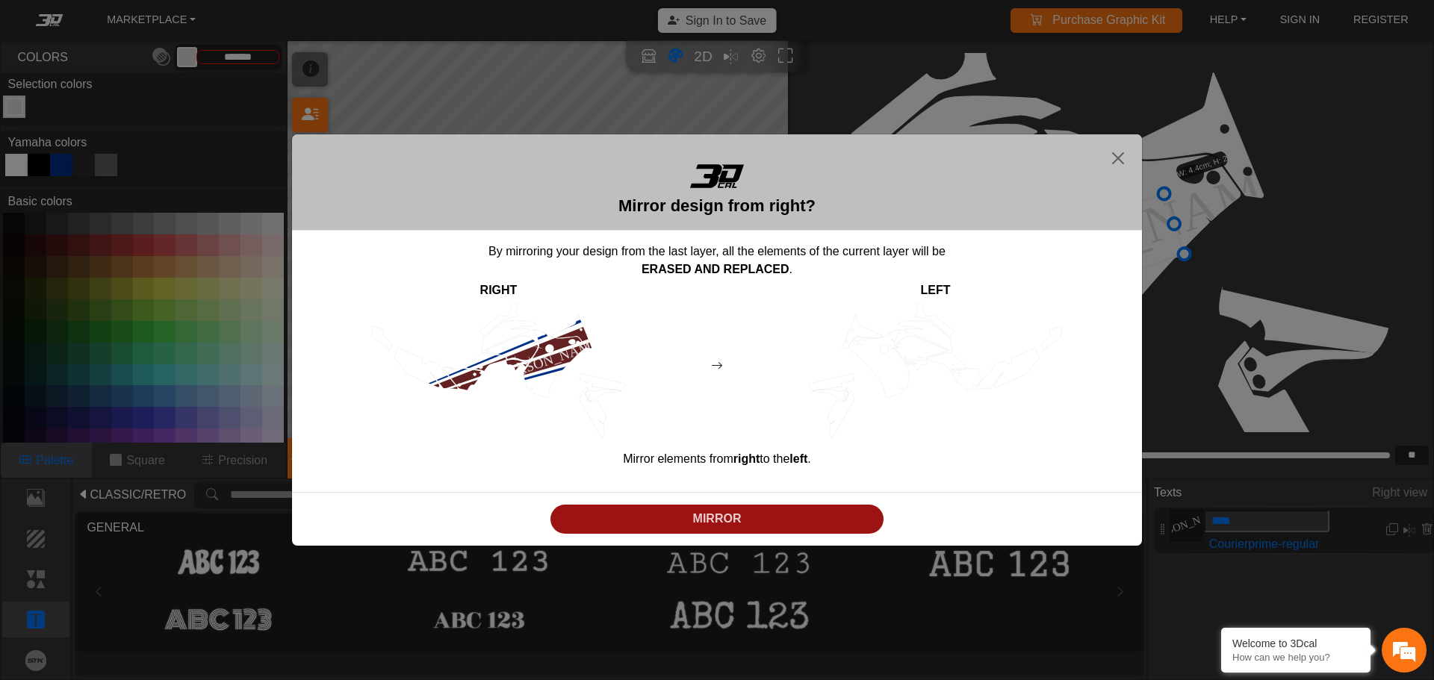
click at [729, 527] on p "MIRROR" at bounding box center [717, 519] width 322 height 18
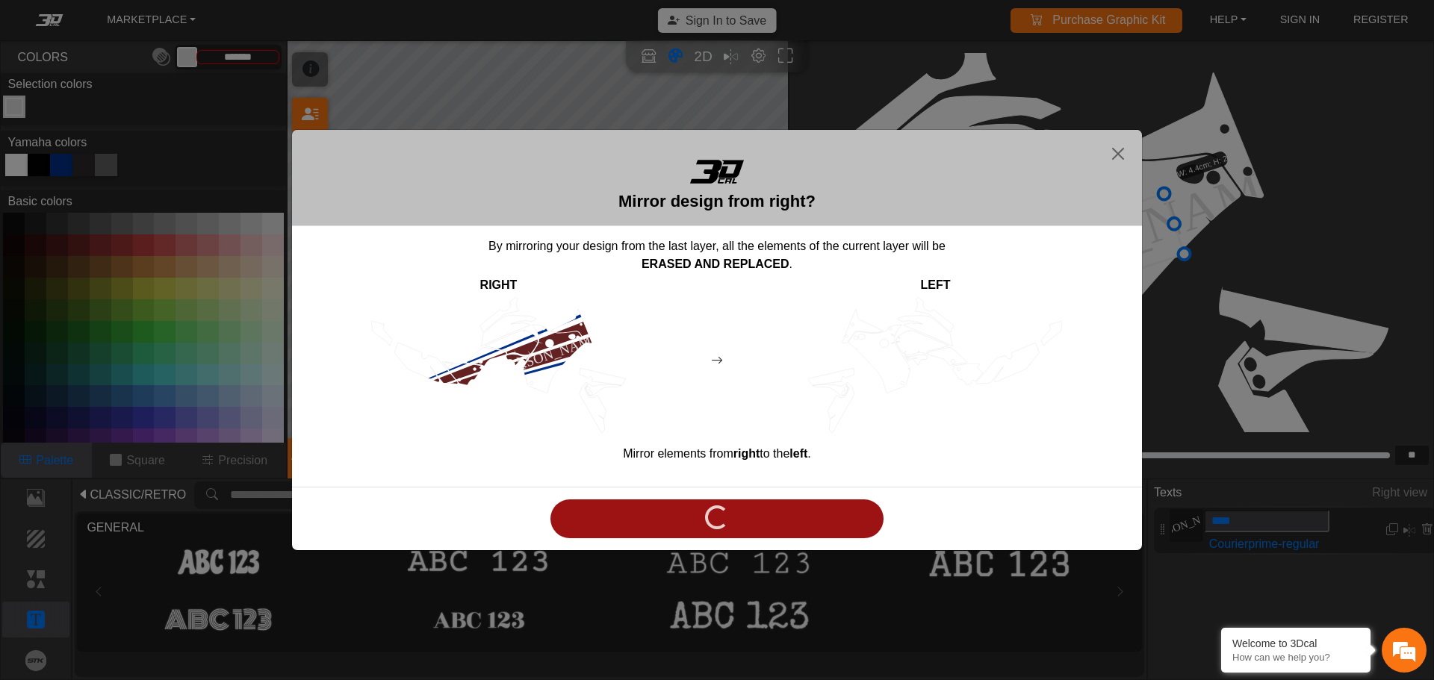
type input "****"
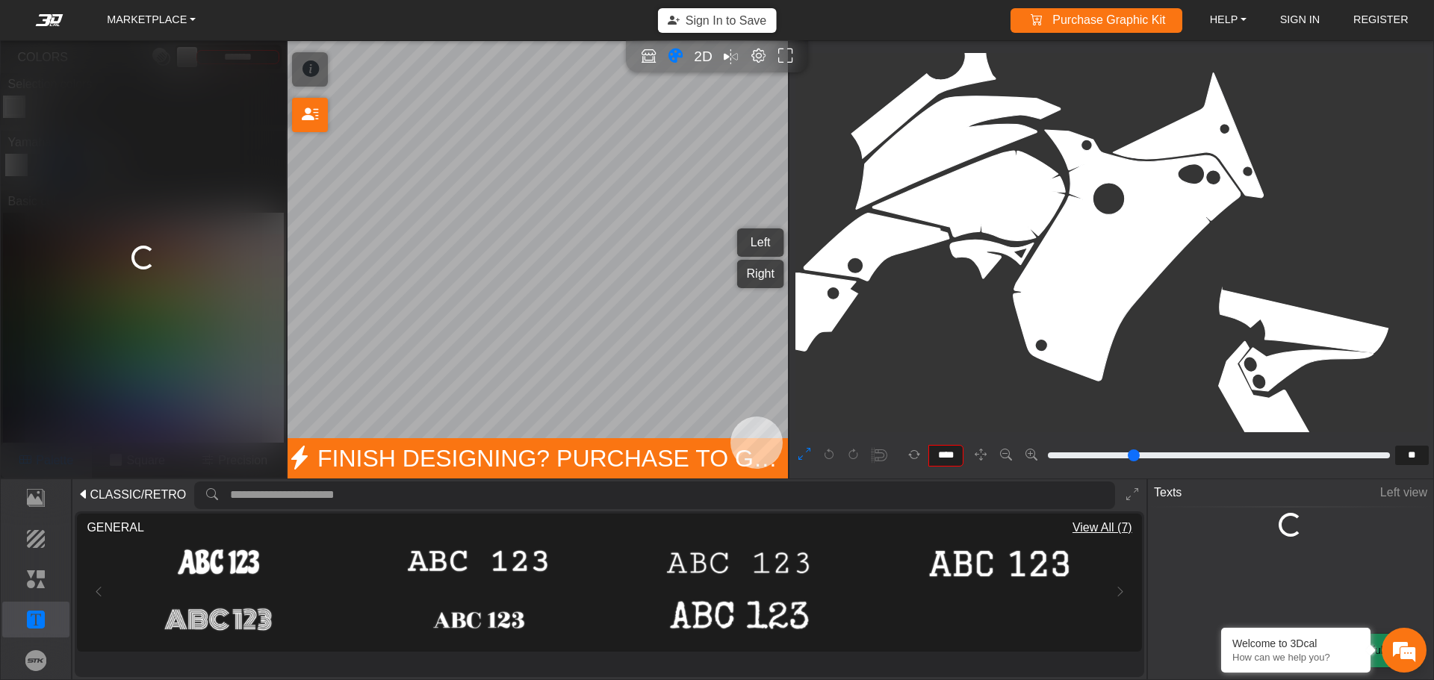
scroll to position [2126, 1581]
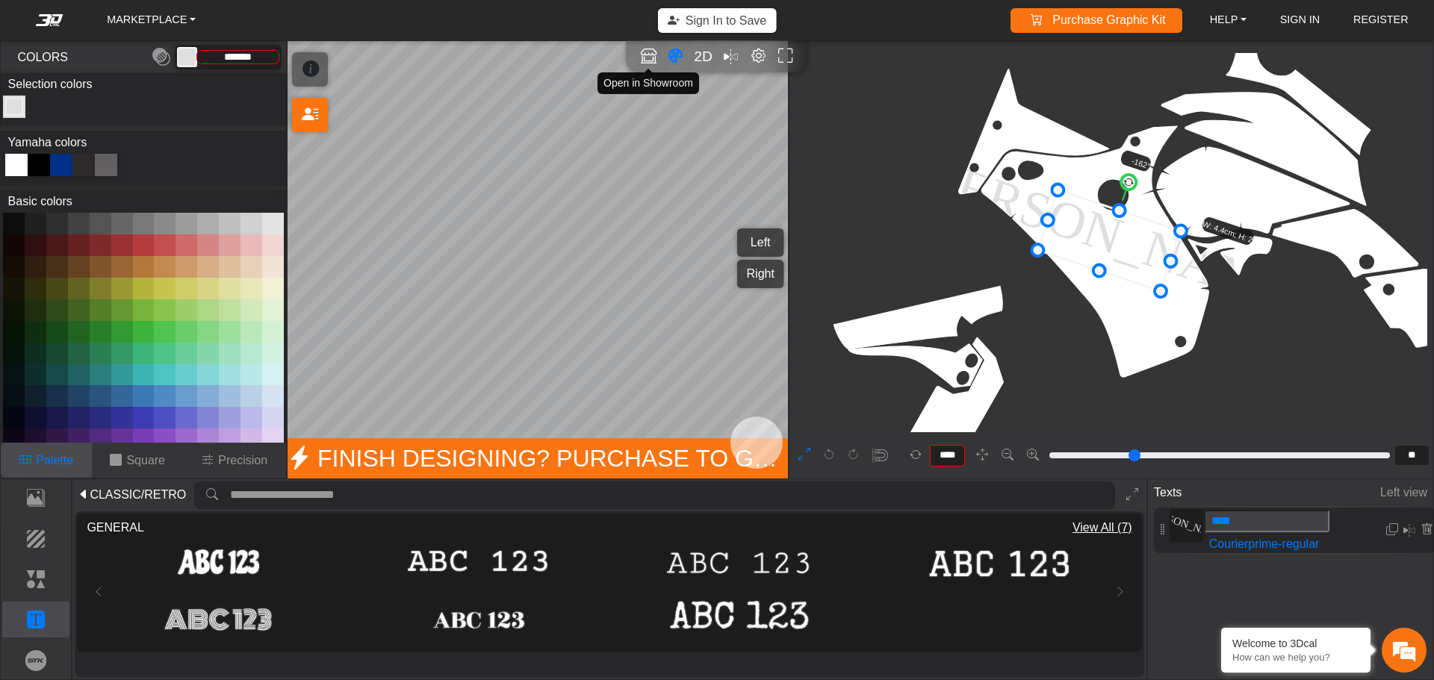
click at [651, 60] on icon "Open in Showroom" at bounding box center [649, 56] width 16 height 17
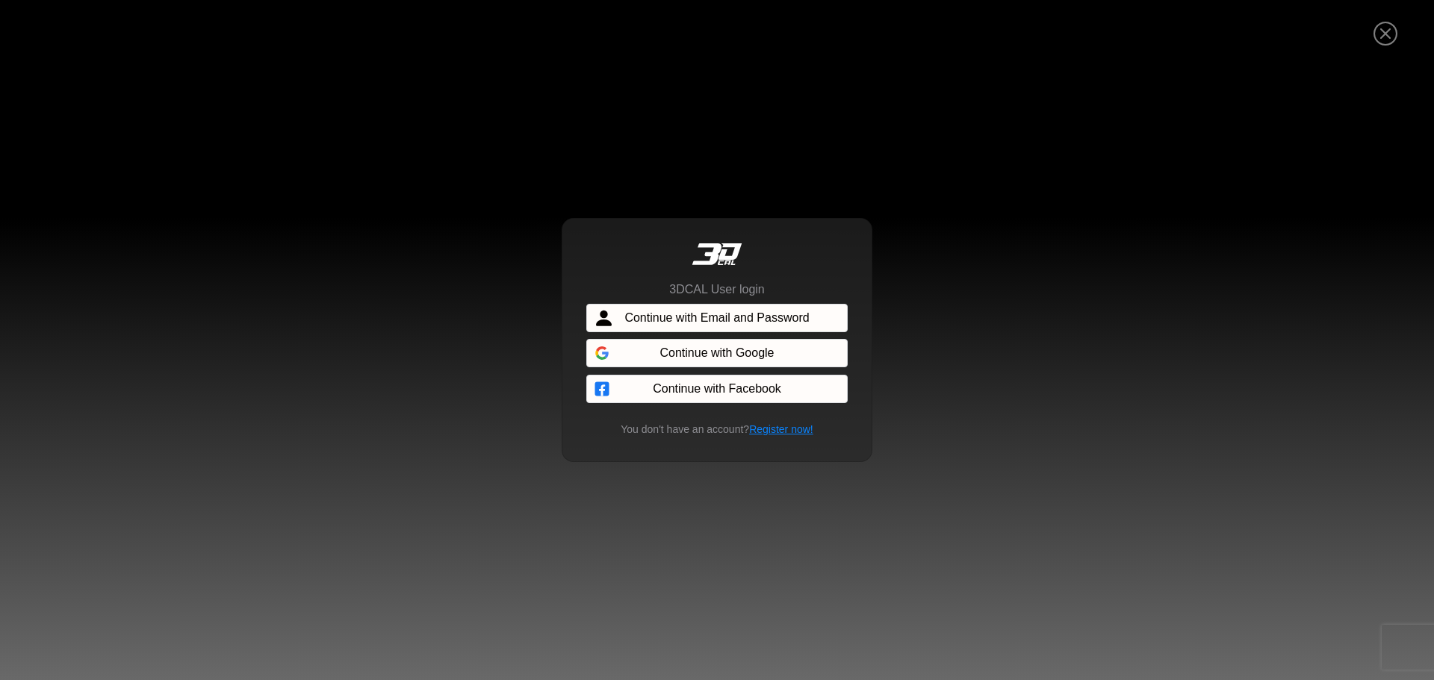
click at [751, 317] on span "Continue with Email and Password" at bounding box center [716, 318] width 184 height 18
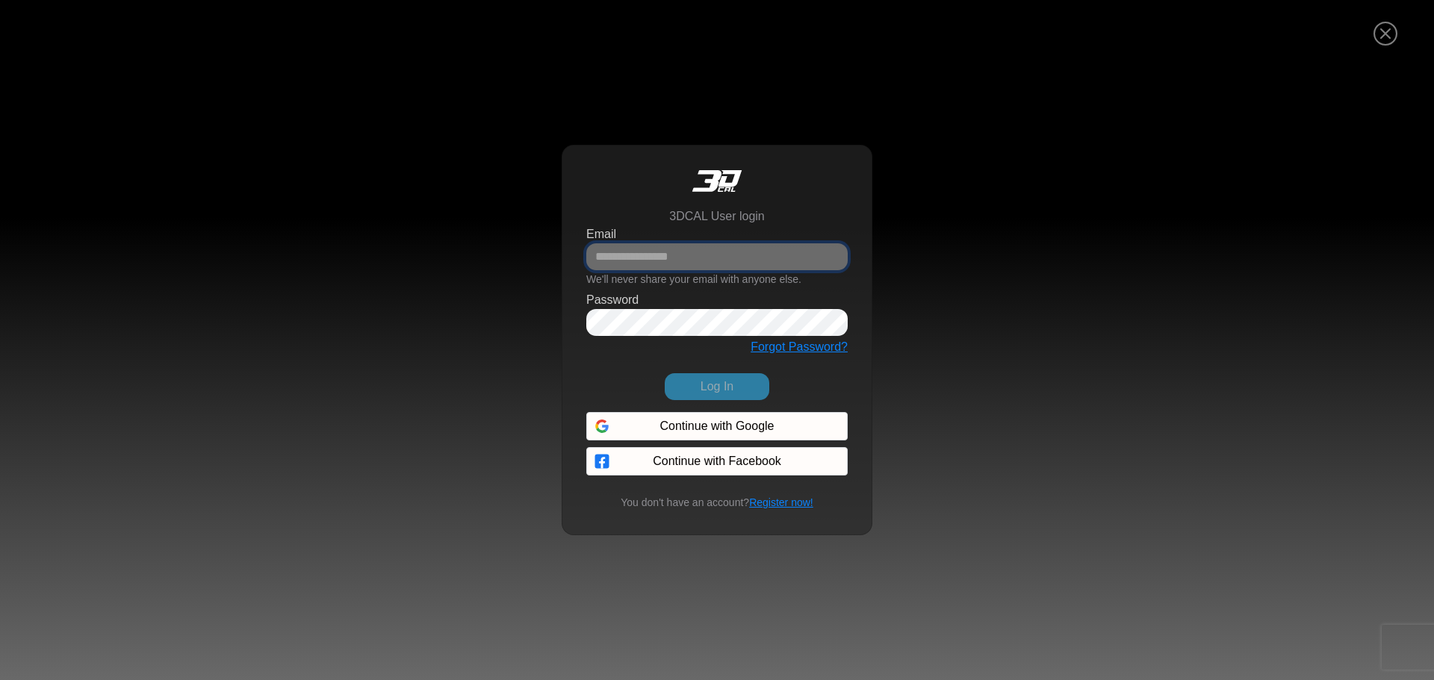
type input "**********"
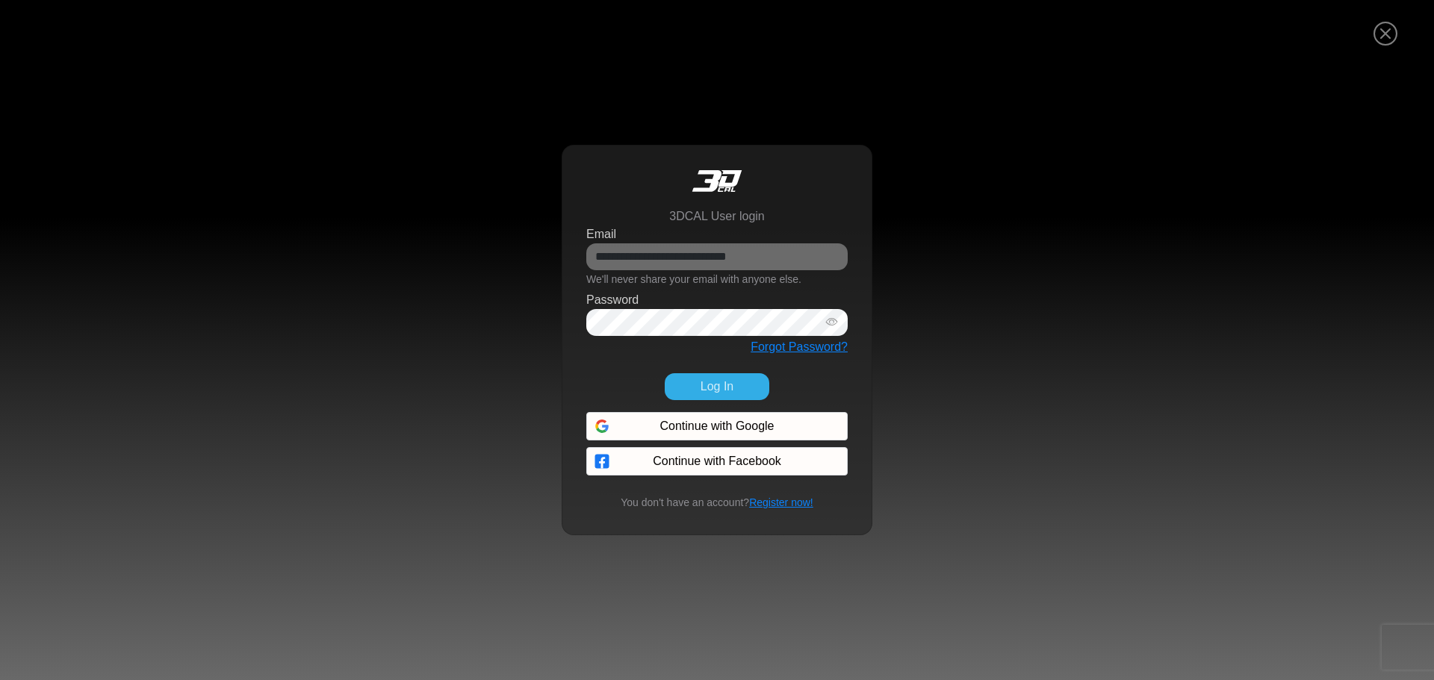
click at [735, 380] on button "Log In" at bounding box center [717, 386] width 105 height 27
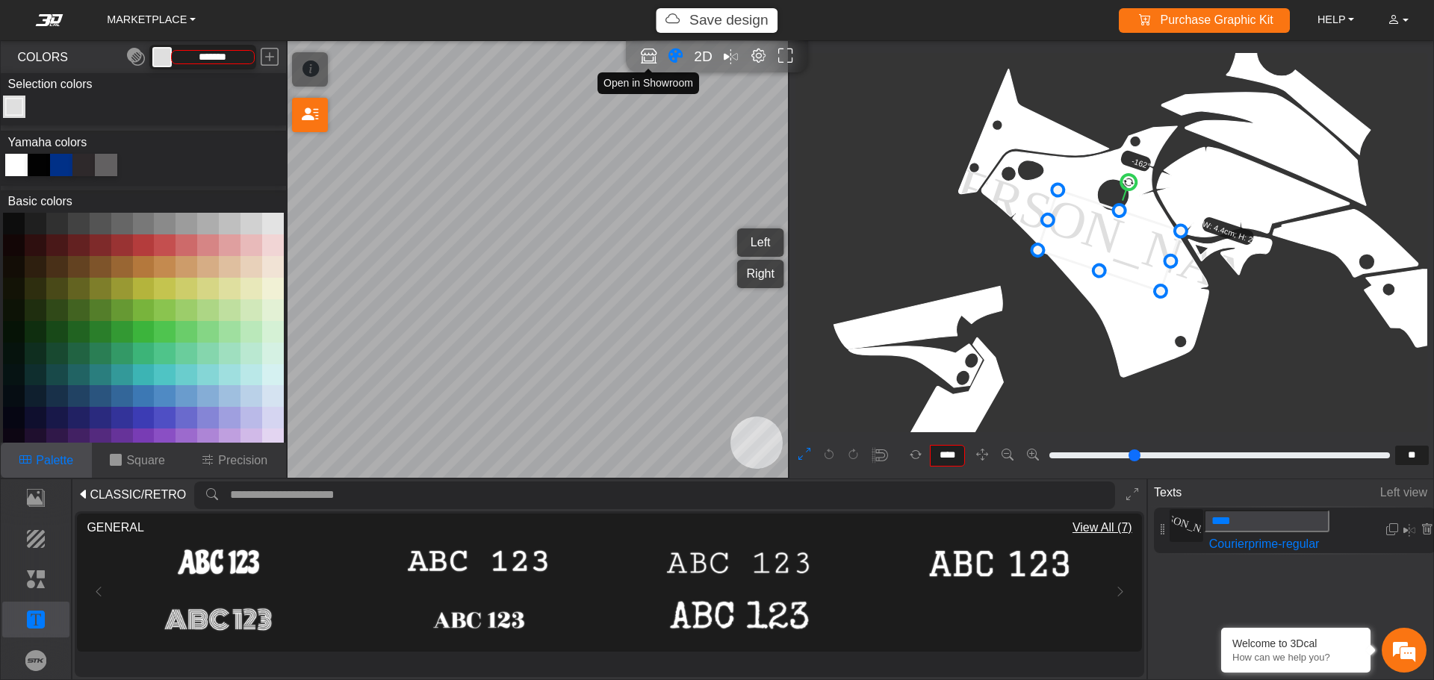
click at [651, 55] on icon "Open in Showroom" at bounding box center [649, 56] width 16 height 17
click at [650, 53] on icon "Open in Showroom" at bounding box center [649, 56] width 16 height 17
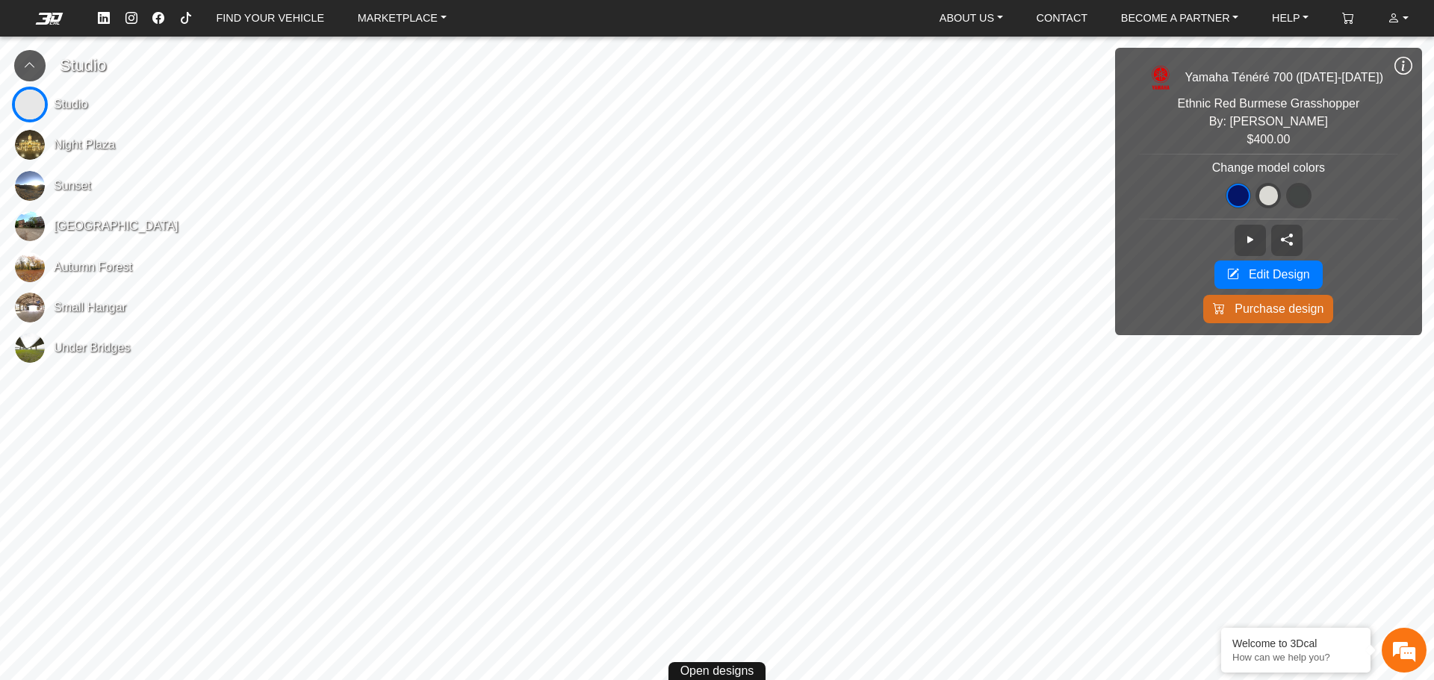
click at [86, 226] on span "[GEOGRAPHIC_DATA]" at bounding box center [116, 226] width 125 height 18
click at [69, 260] on span "Autumn Forest" at bounding box center [93, 267] width 78 height 18
click at [247, 25] on link "FIND YOUR VEHICLE" at bounding box center [271, 18] width 120 height 23
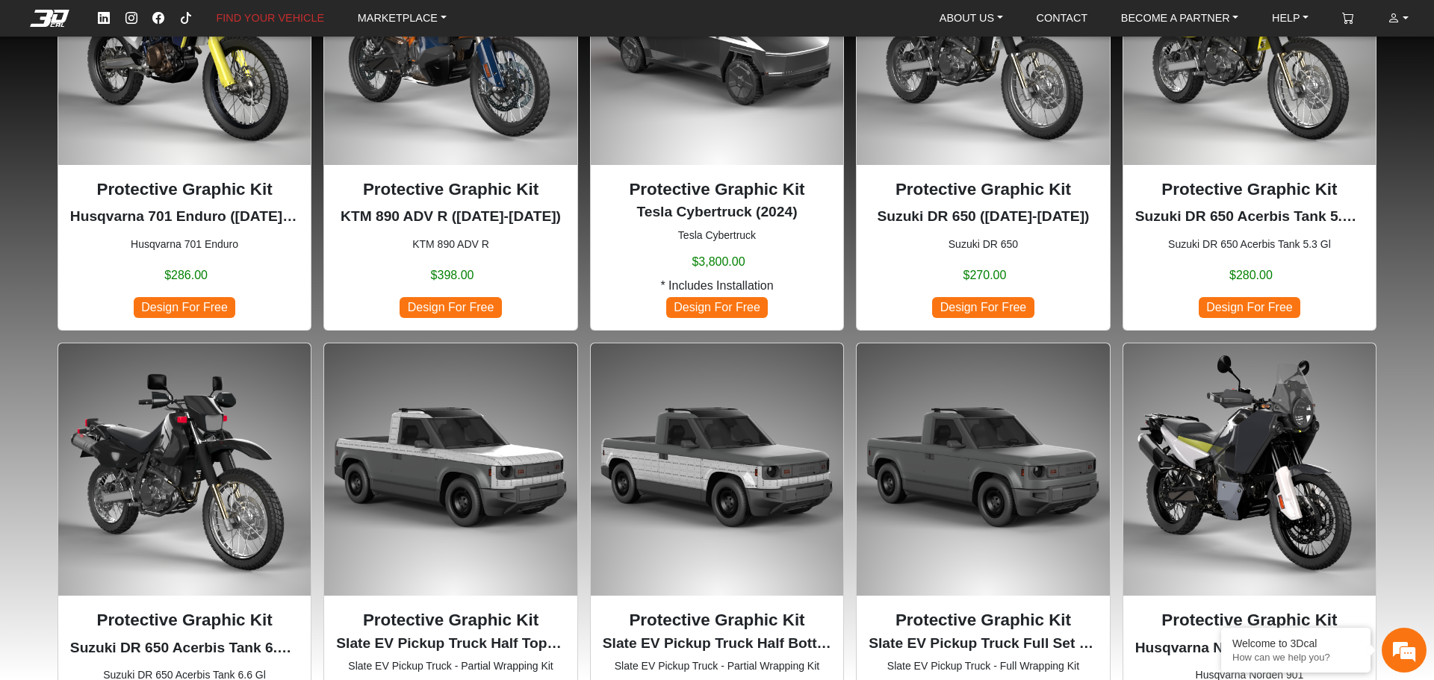
scroll to position [448, 0]
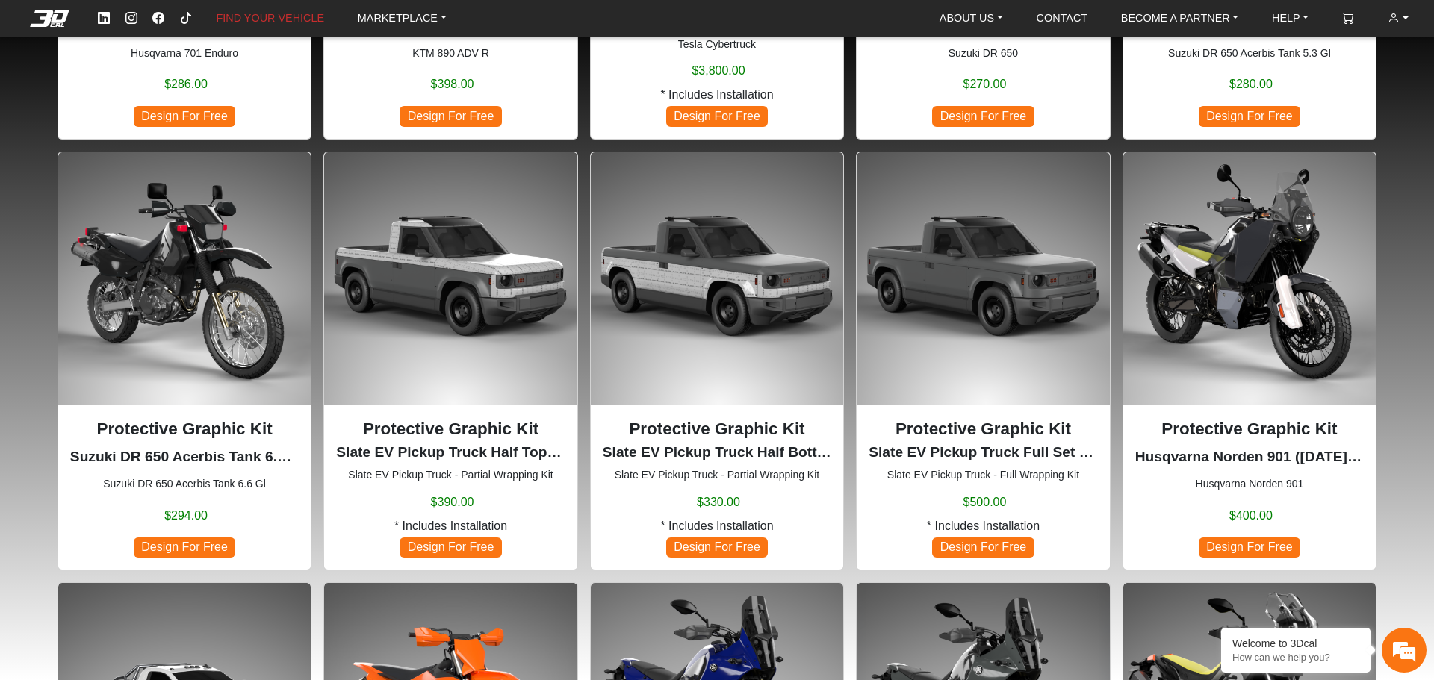
click at [1044, 328] on img at bounding box center [983, 278] width 252 height 252
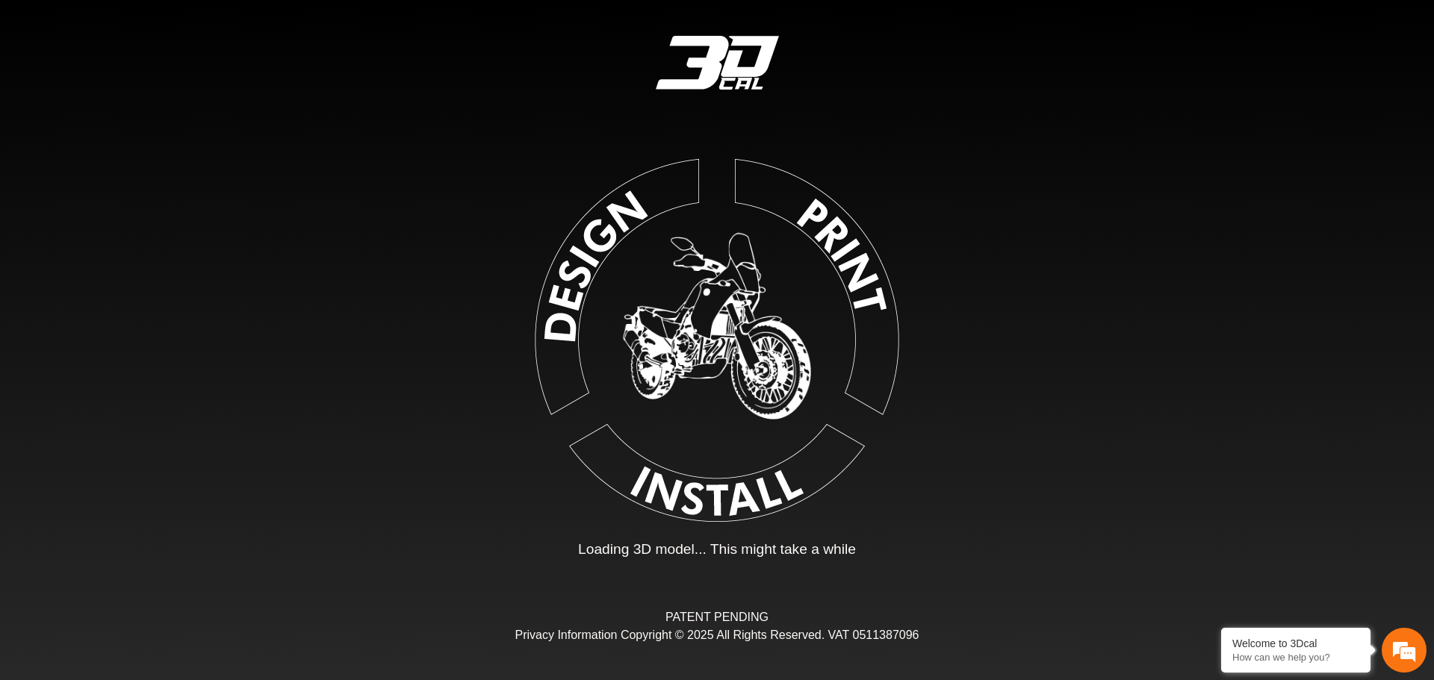
type input "*"
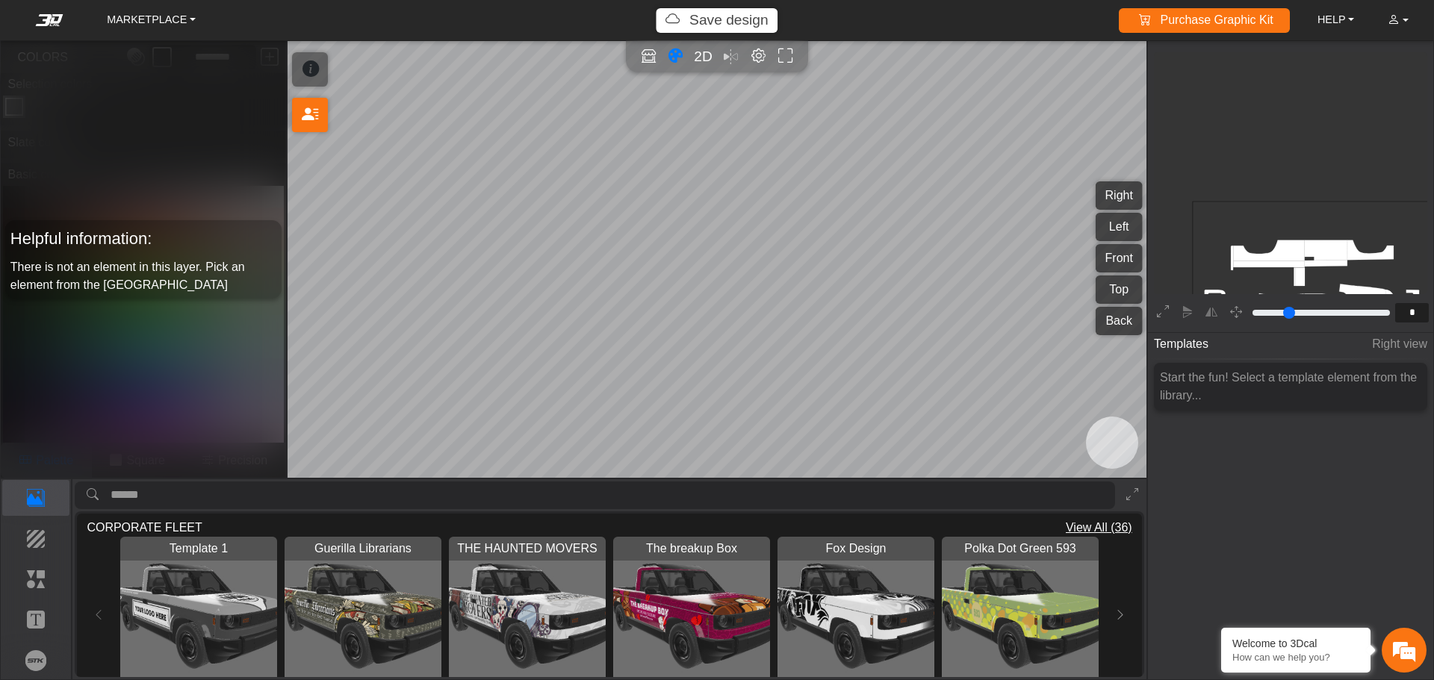
click at [529, 613] on img "View THE HAUNTED MOVERS" at bounding box center [527, 615] width 157 height 157
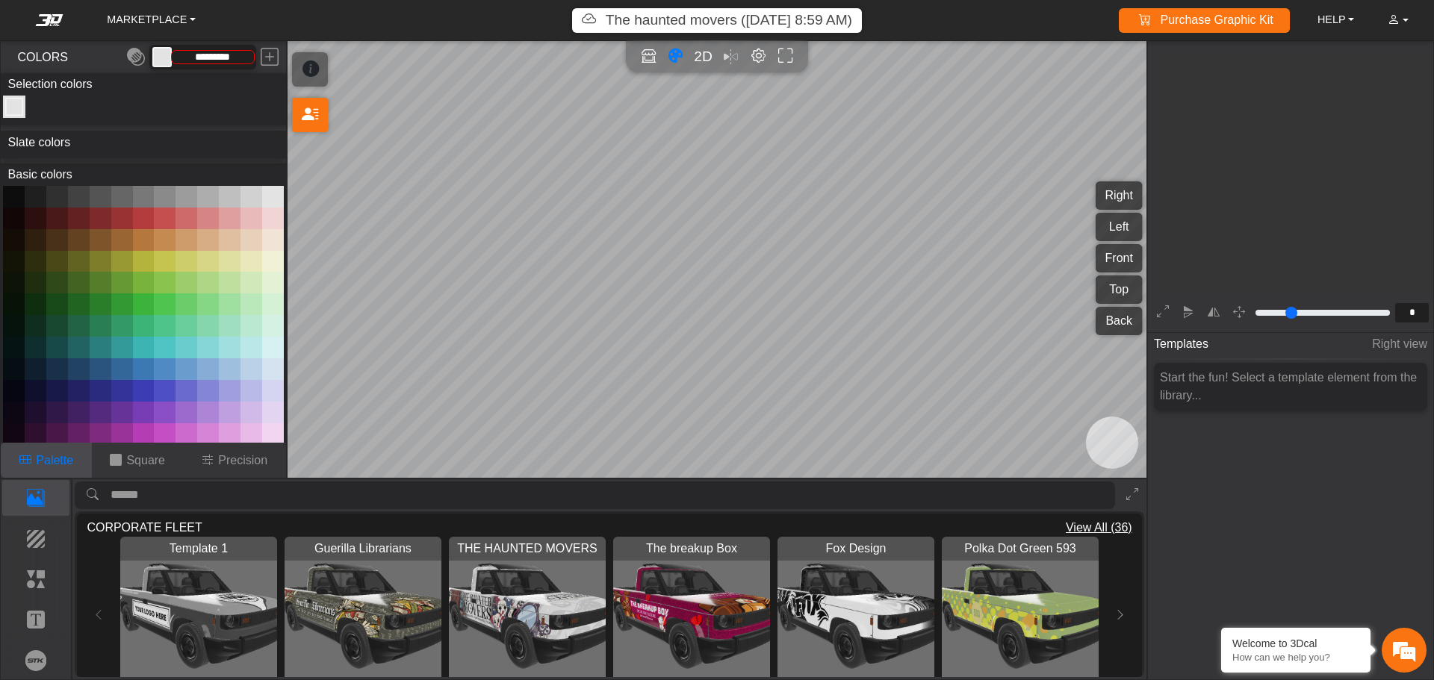
scroll to position [98, 208]
